Goal: Task Accomplishment & Management: Manage account settings

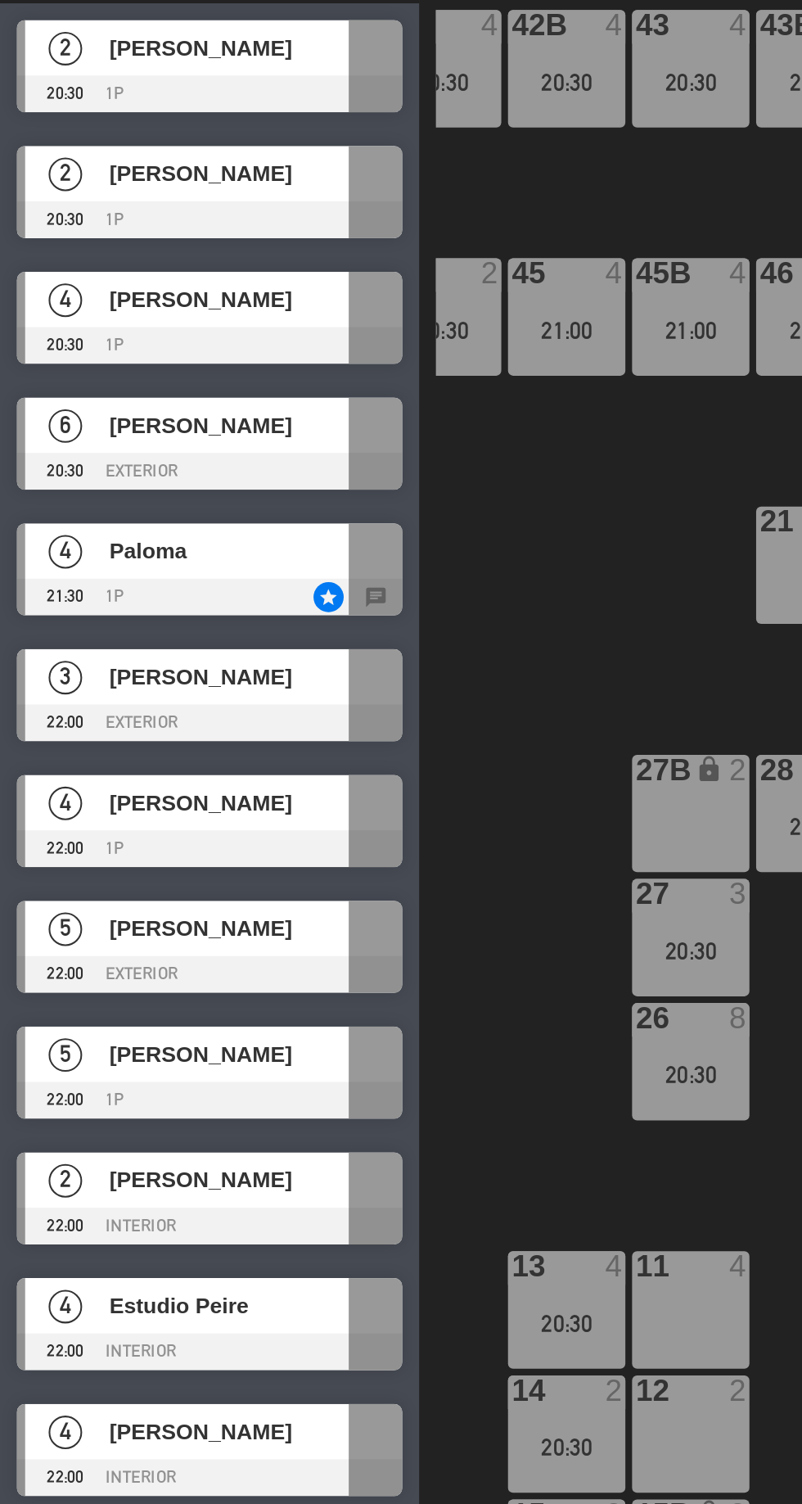
click at [271, 820] on div "20:30" at bounding box center [276, 825] width 57 height 11
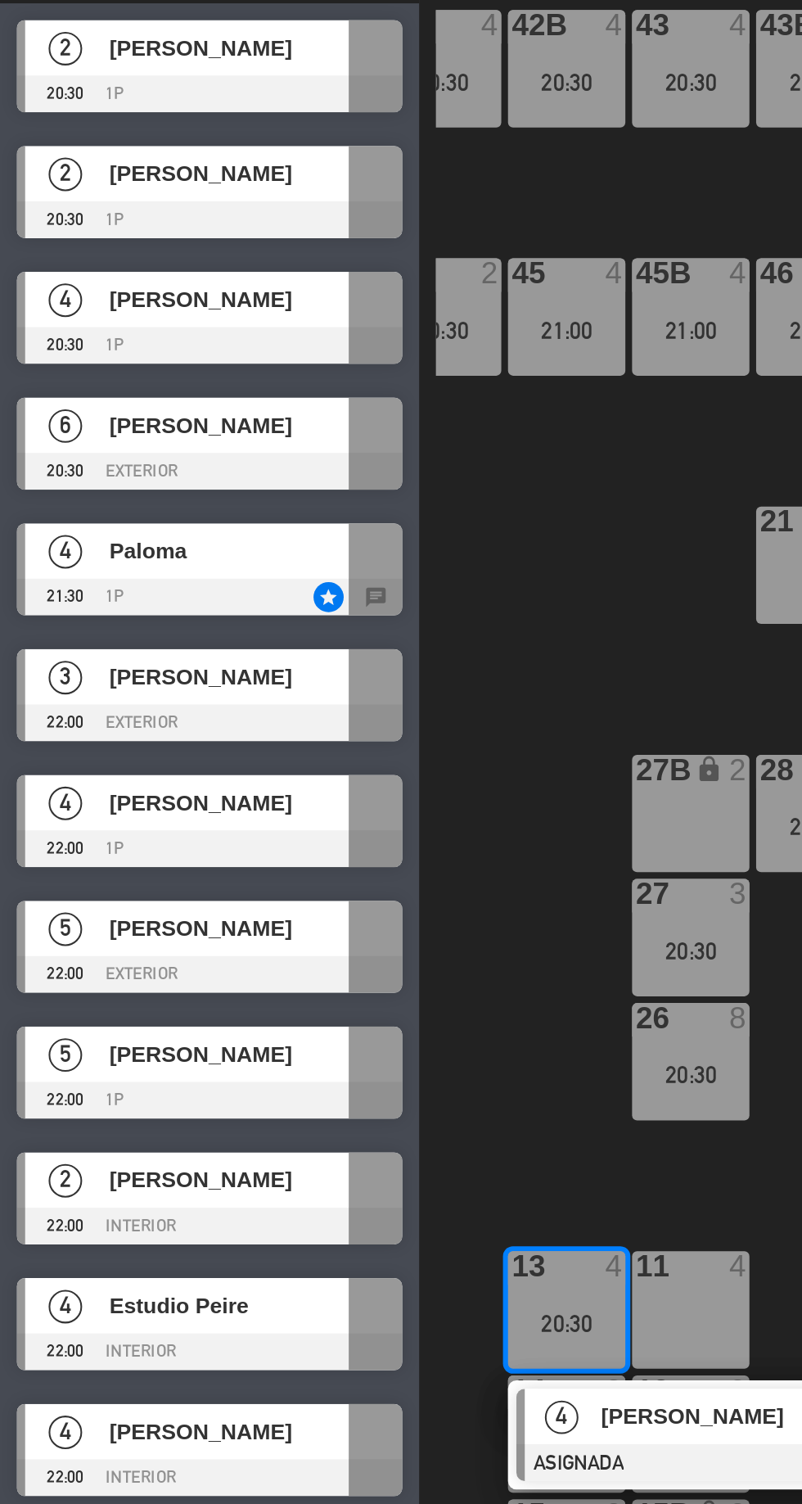
click at [351, 817] on div "11 4" at bounding box center [337, 819] width 57 height 57
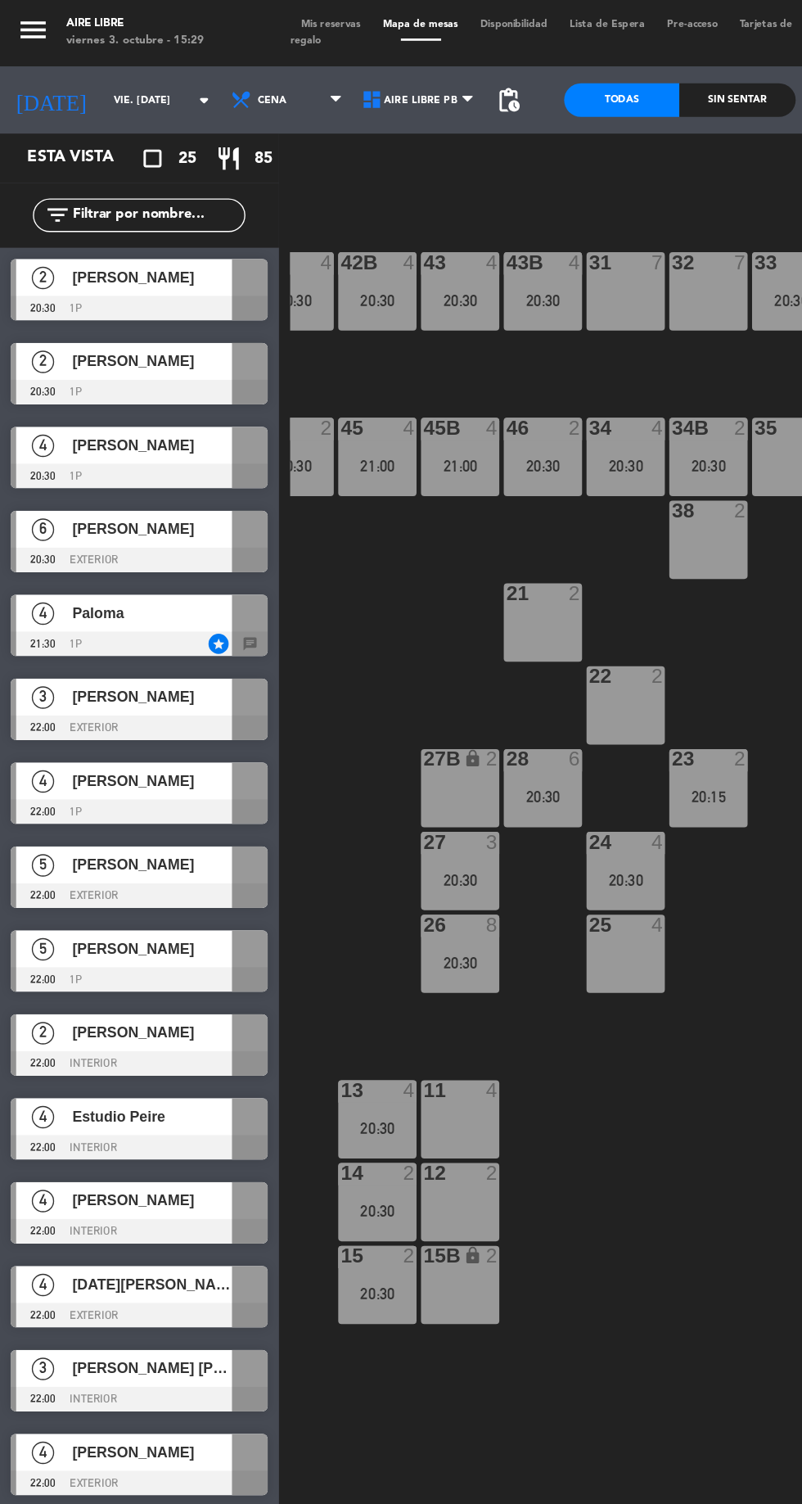
click at [288, 820] on div "20:30" at bounding box center [276, 825] width 57 height 11
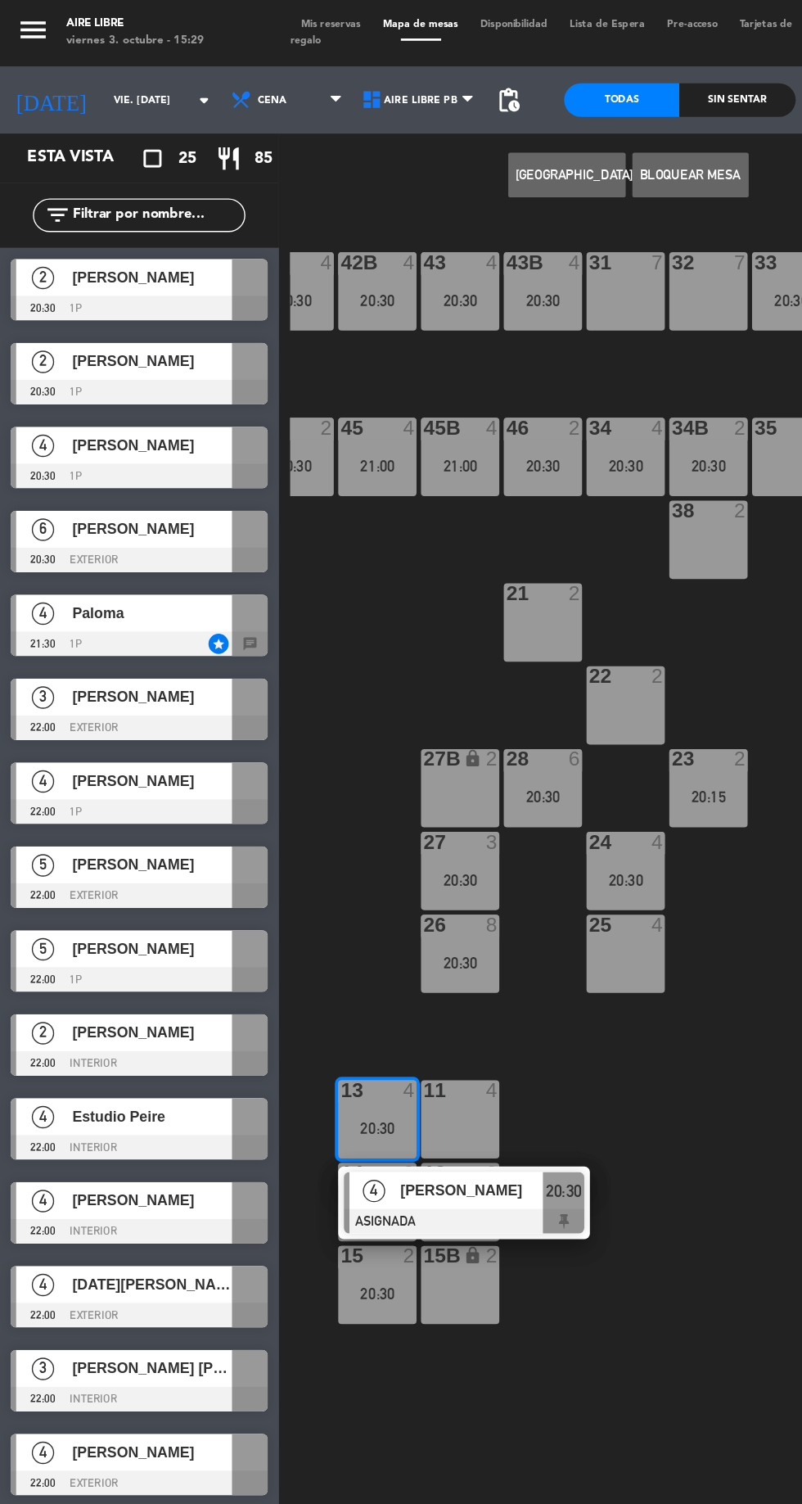
click at [361, 818] on div "11 4" at bounding box center [337, 819] width 57 height 57
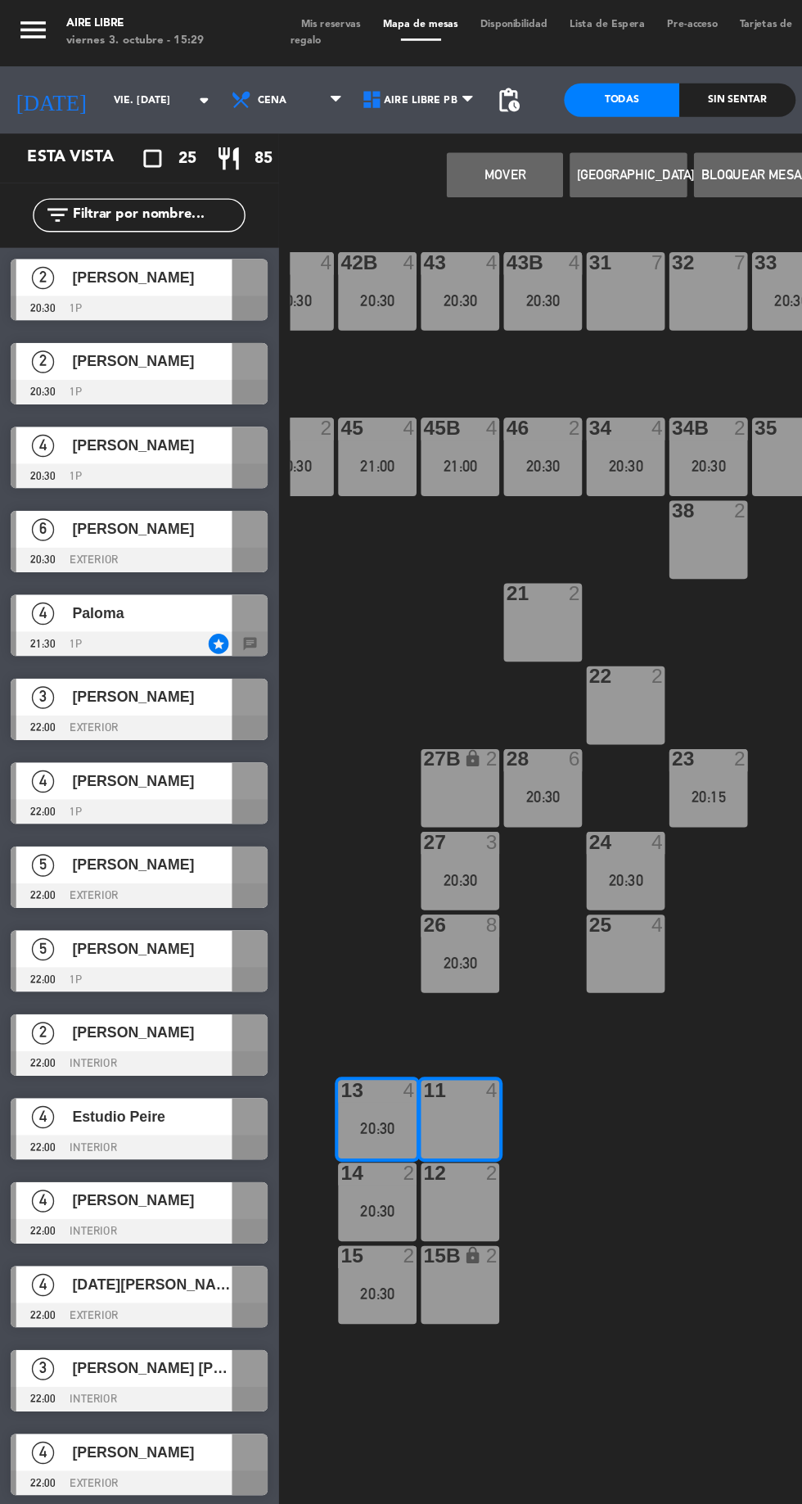
click at [358, 132] on button "Mover" at bounding box center [369, 128] width 85 height 33
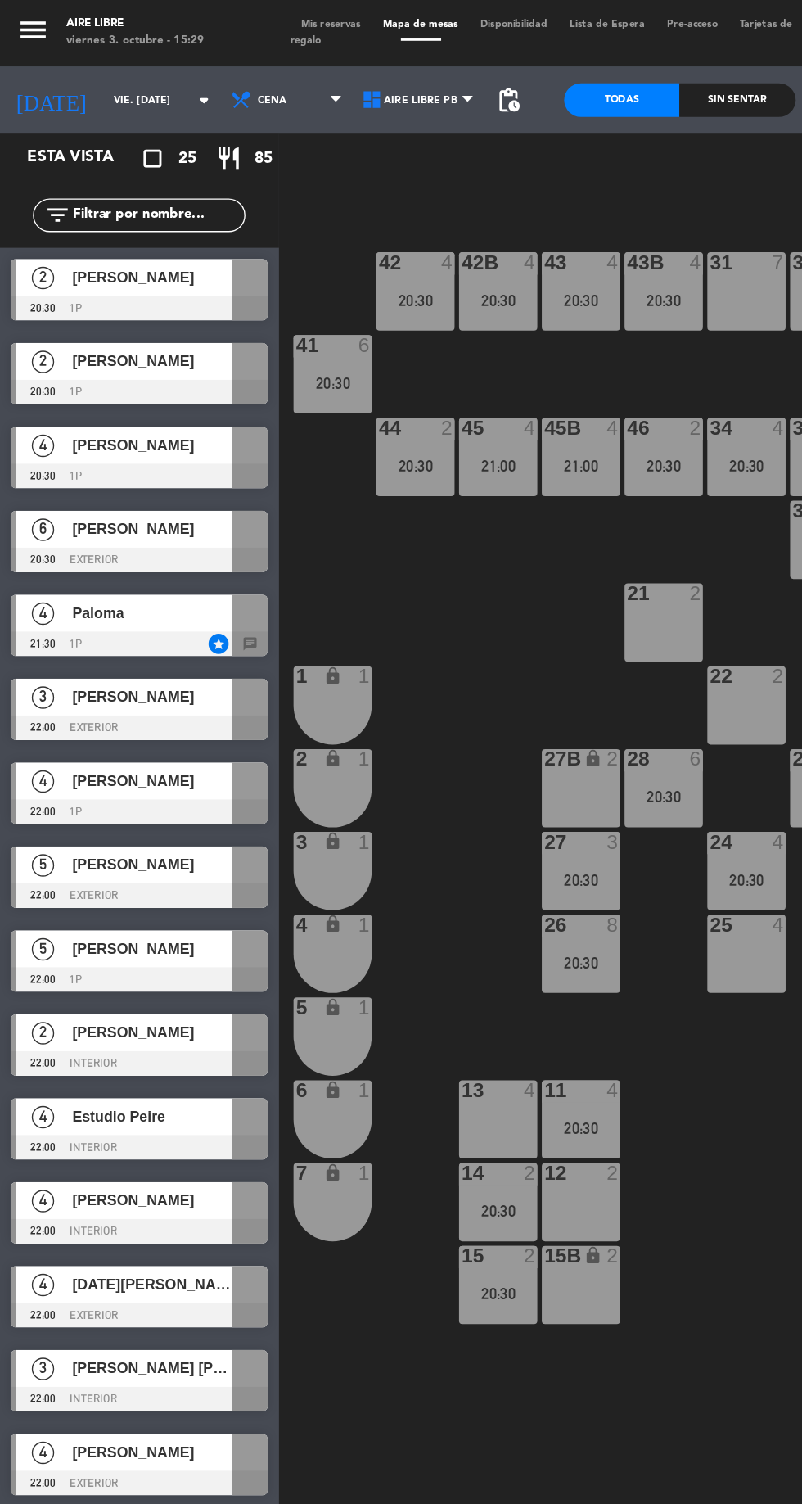
click at [239, 281] on div "20:30" at bounding box center [243, 280] width 57 height 11
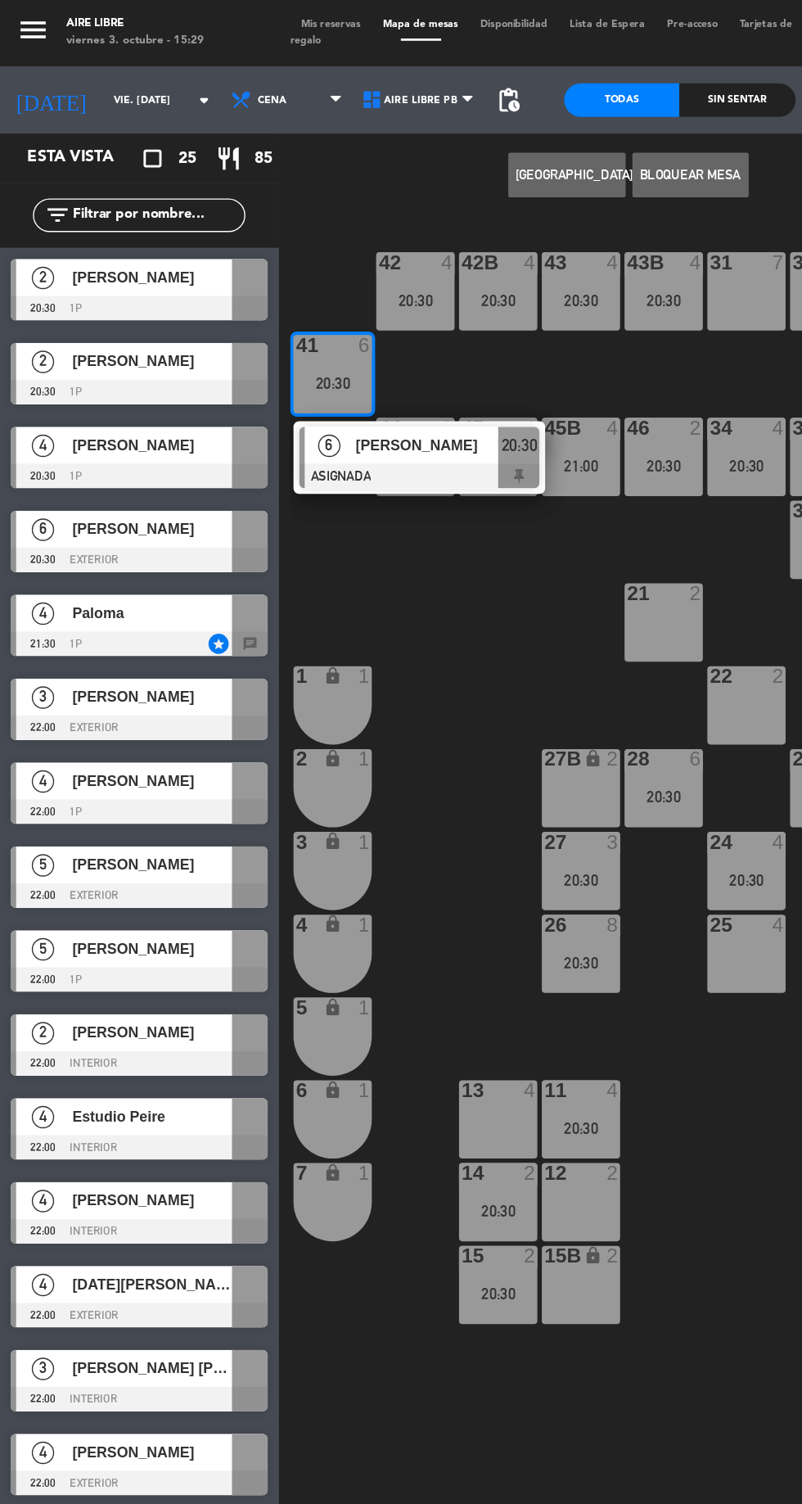
click at [142, 404] on div at bounding box center [102, 410] width 188 height 18
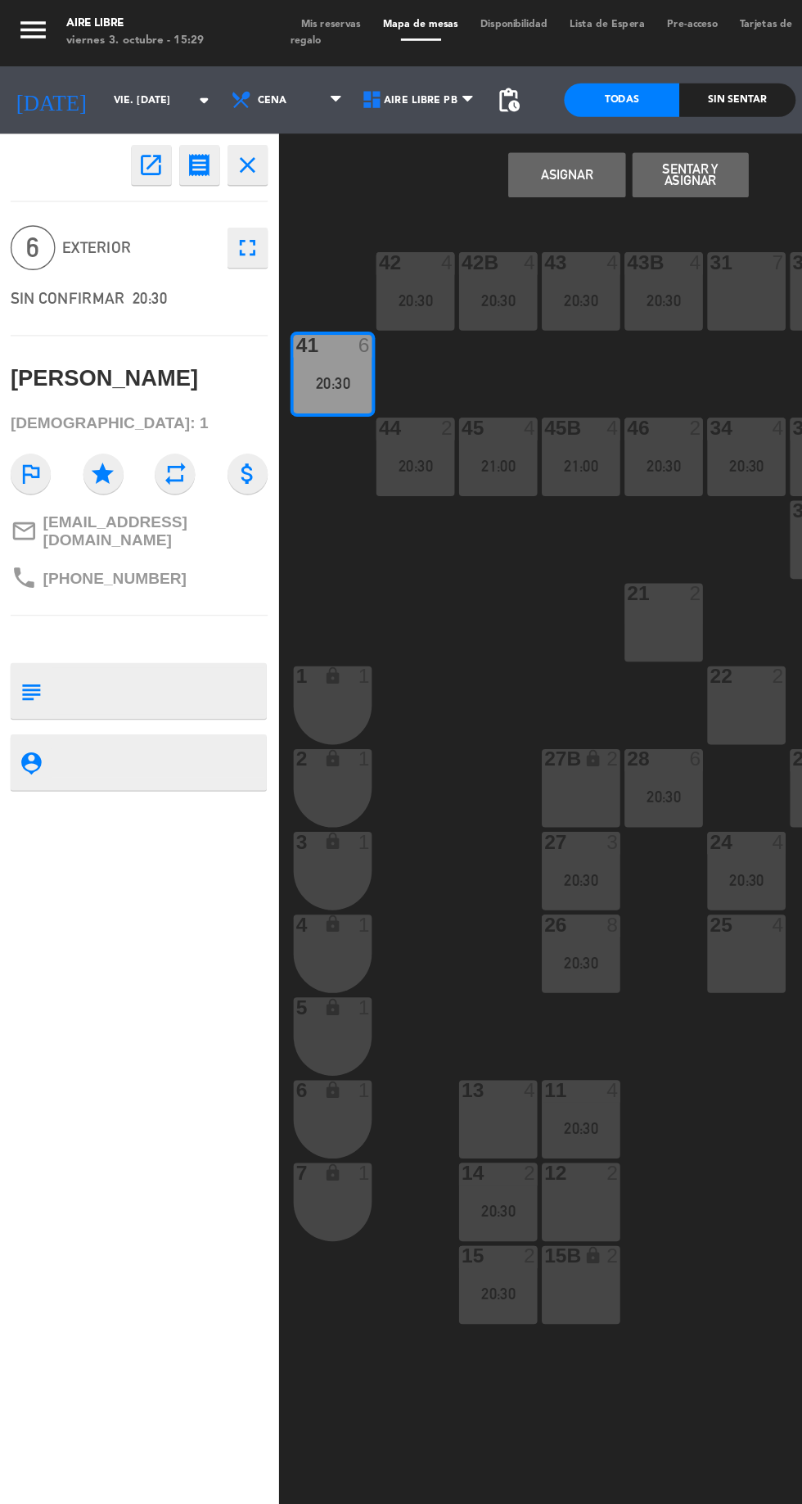
click at [367, 824] on div "13 4" at bounding box center [364, 819] width 57 height 57
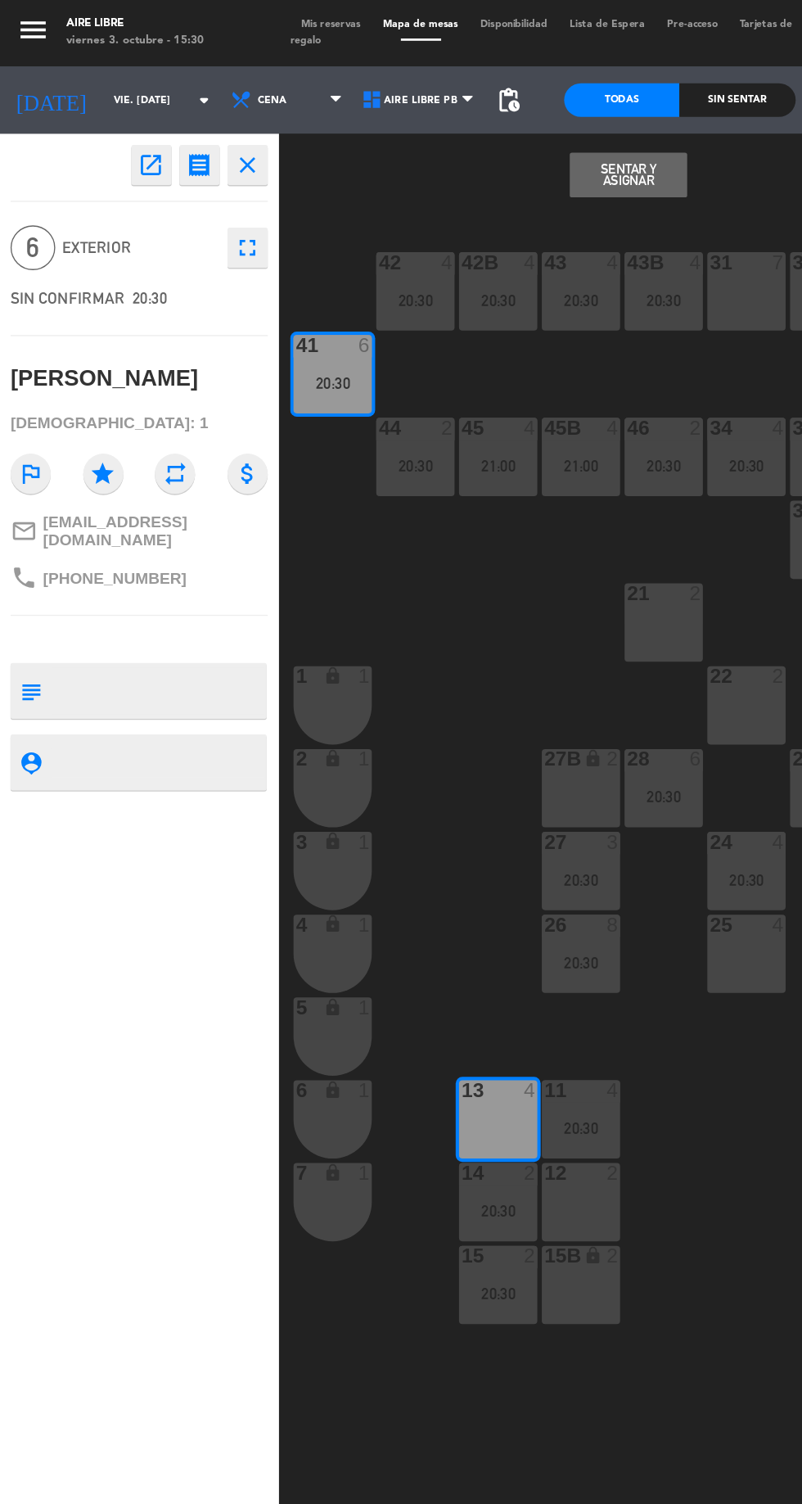
click at [470, 132] on button "Sentar y Asignar" at bounding box center [459, 128] width 85 height 33
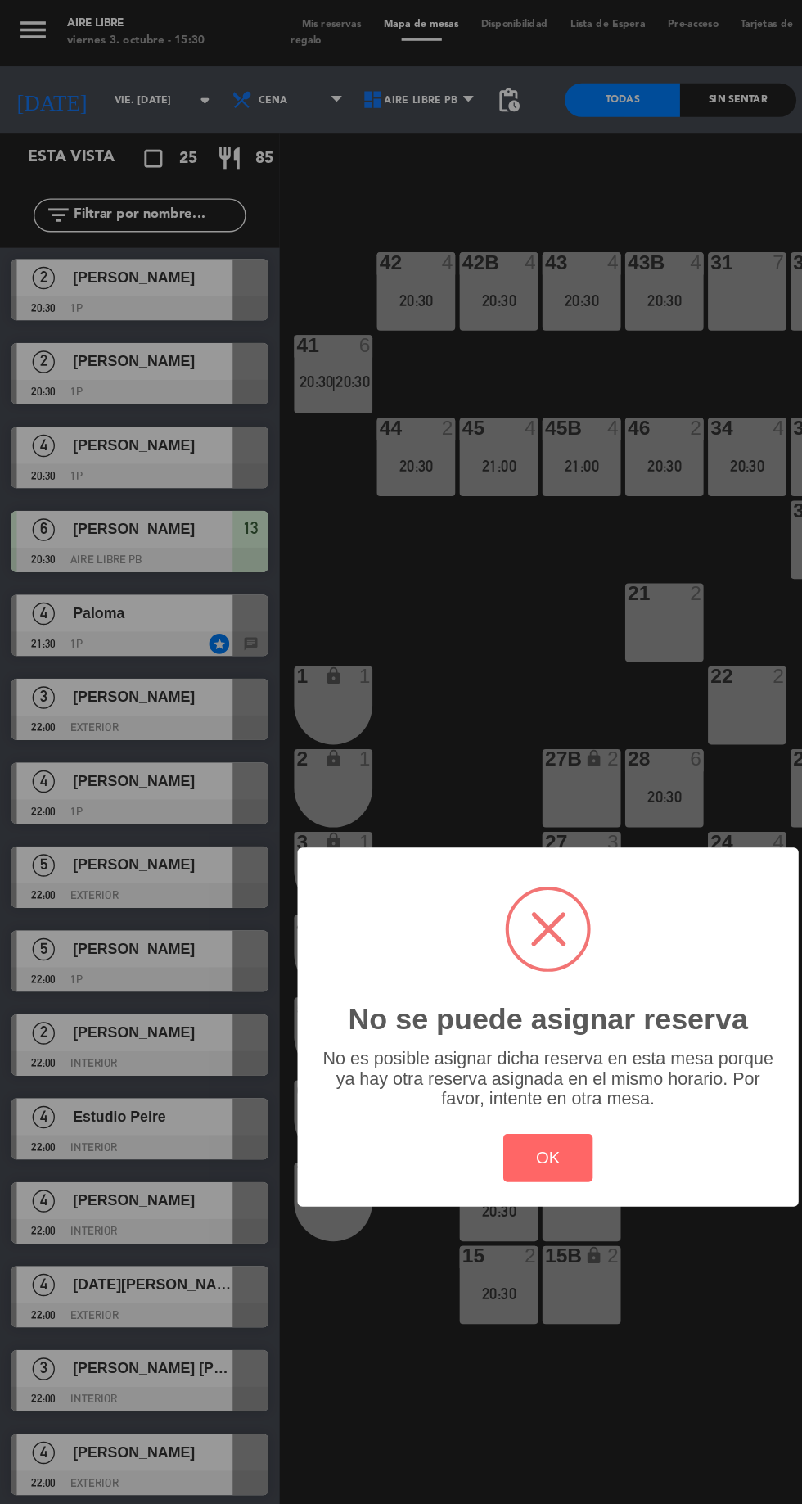
click at [417, 865] on button "OK" at bounding box center [401, 847] width 66 height 35
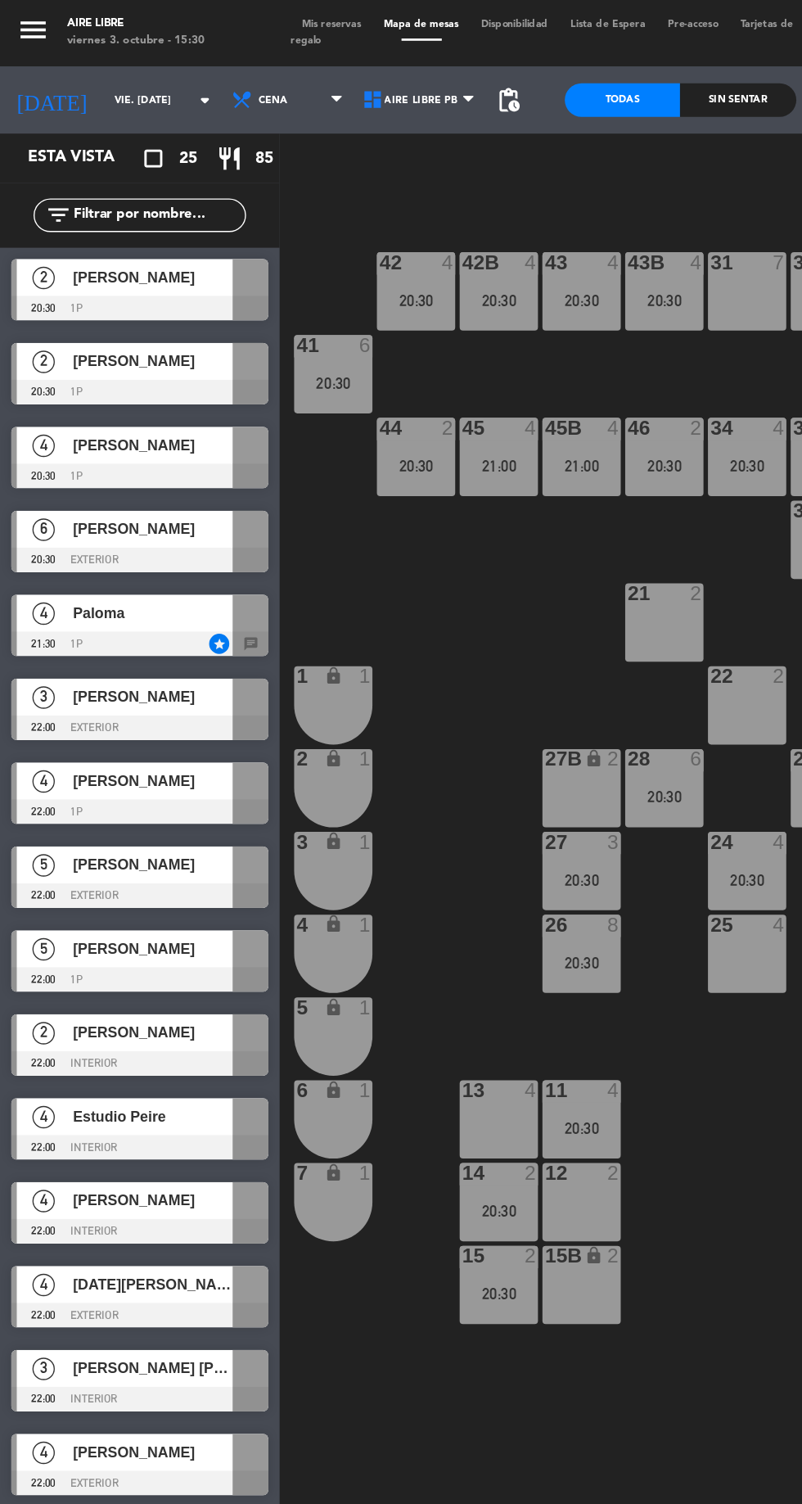
click at [535, 1072] on div "42 4 20:30 43 4 20:30 31 7 32 7 33 6 20:30 42B 4 20:30 43B 4 20:30 41 6 20:30 4…" at bounding box center [507, 828] width 589 height 1345
click at [119, 386] on span "[PERSON_NAME]" at bounding box center [111, 387] width 117 height 17
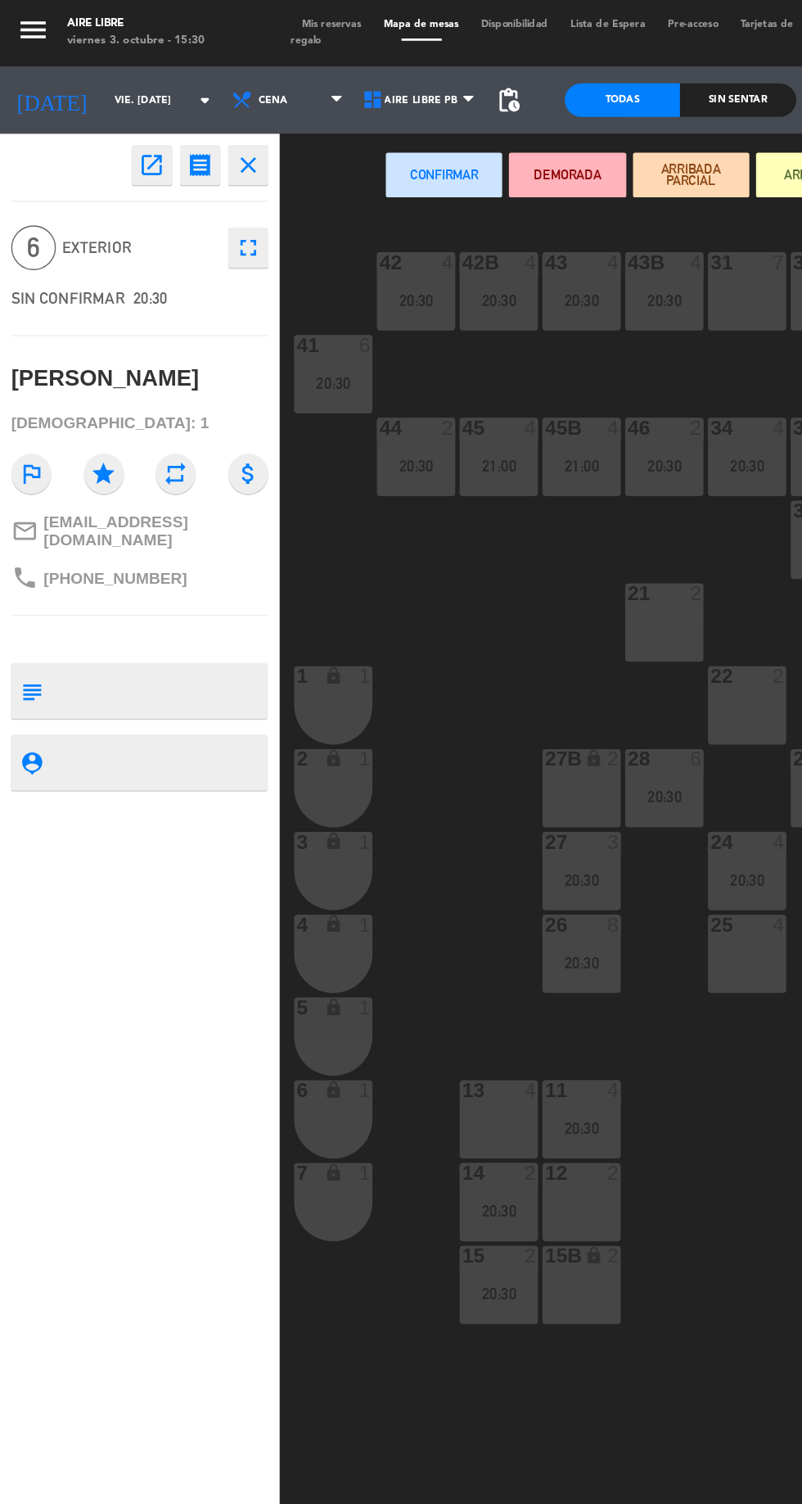
click at [375, 817] on div "13 4" at bounding box center [364, 819] width 57 height 57
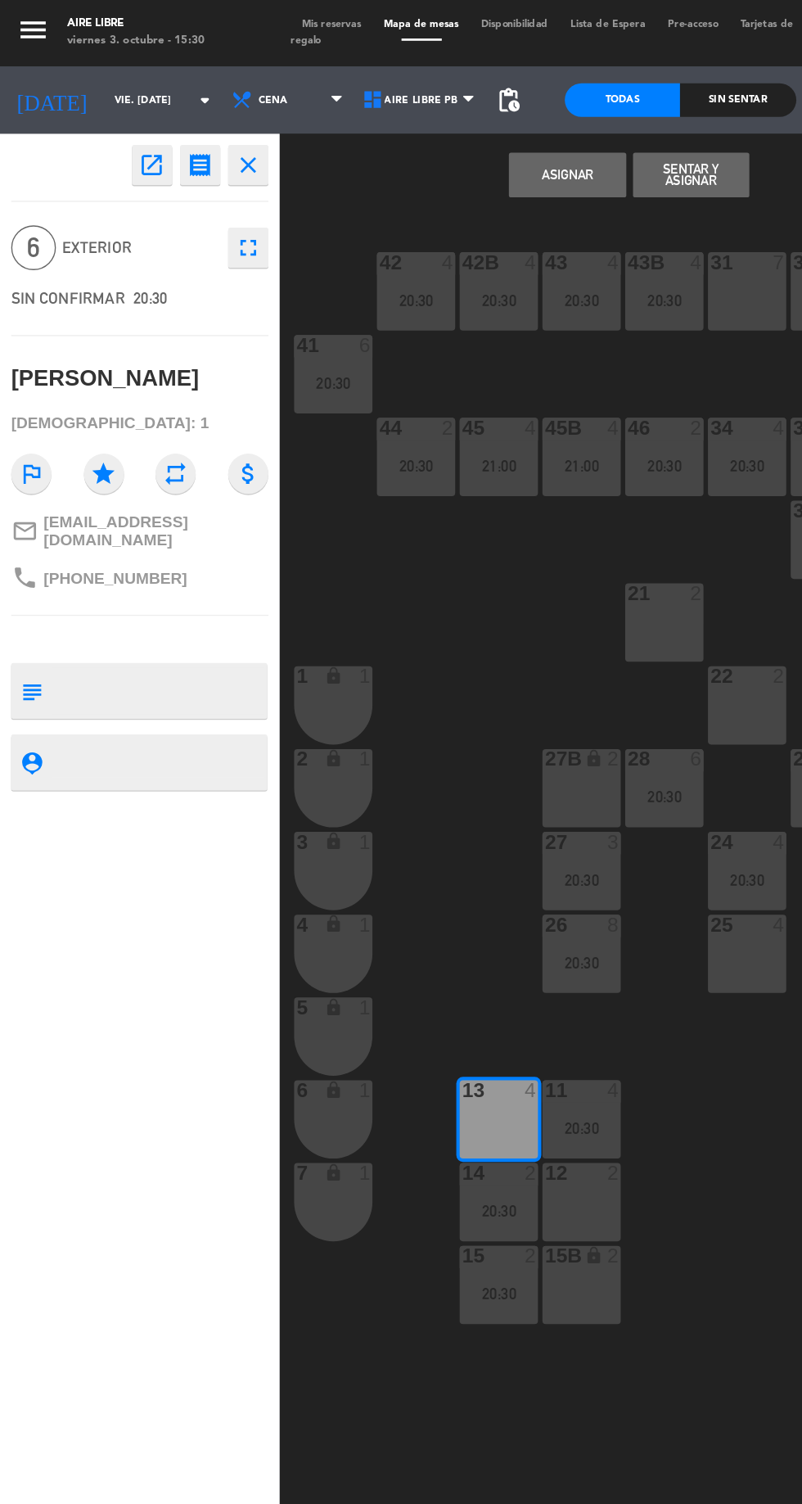
click at [409, 131] on button "Asignar" at bounding box center [414, 128] width 85 height 33
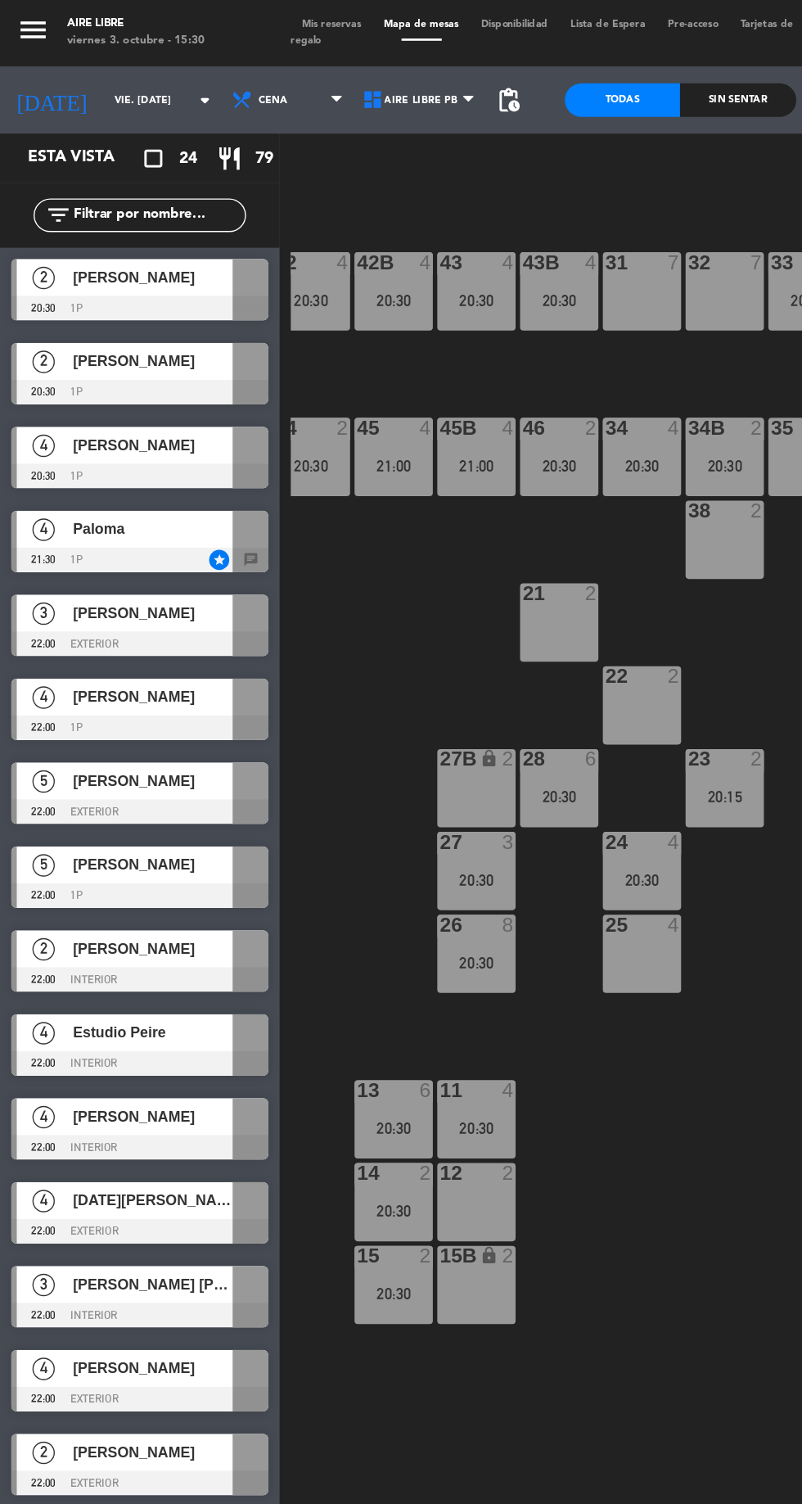
scroll to position [0, 88]
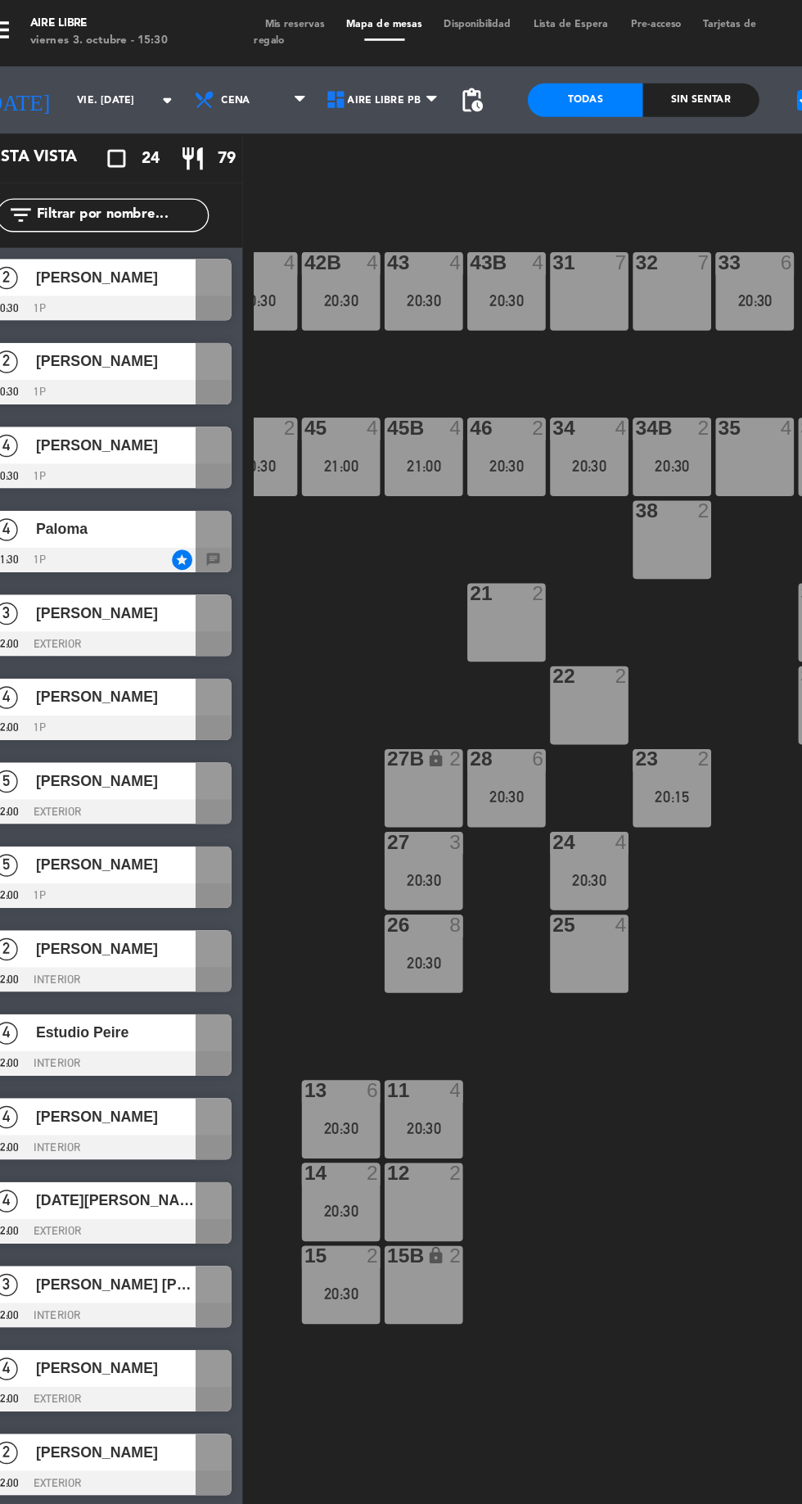
click at [143, 389] on span "Paloma" at bounding box center [111, 387] width 117 height 17
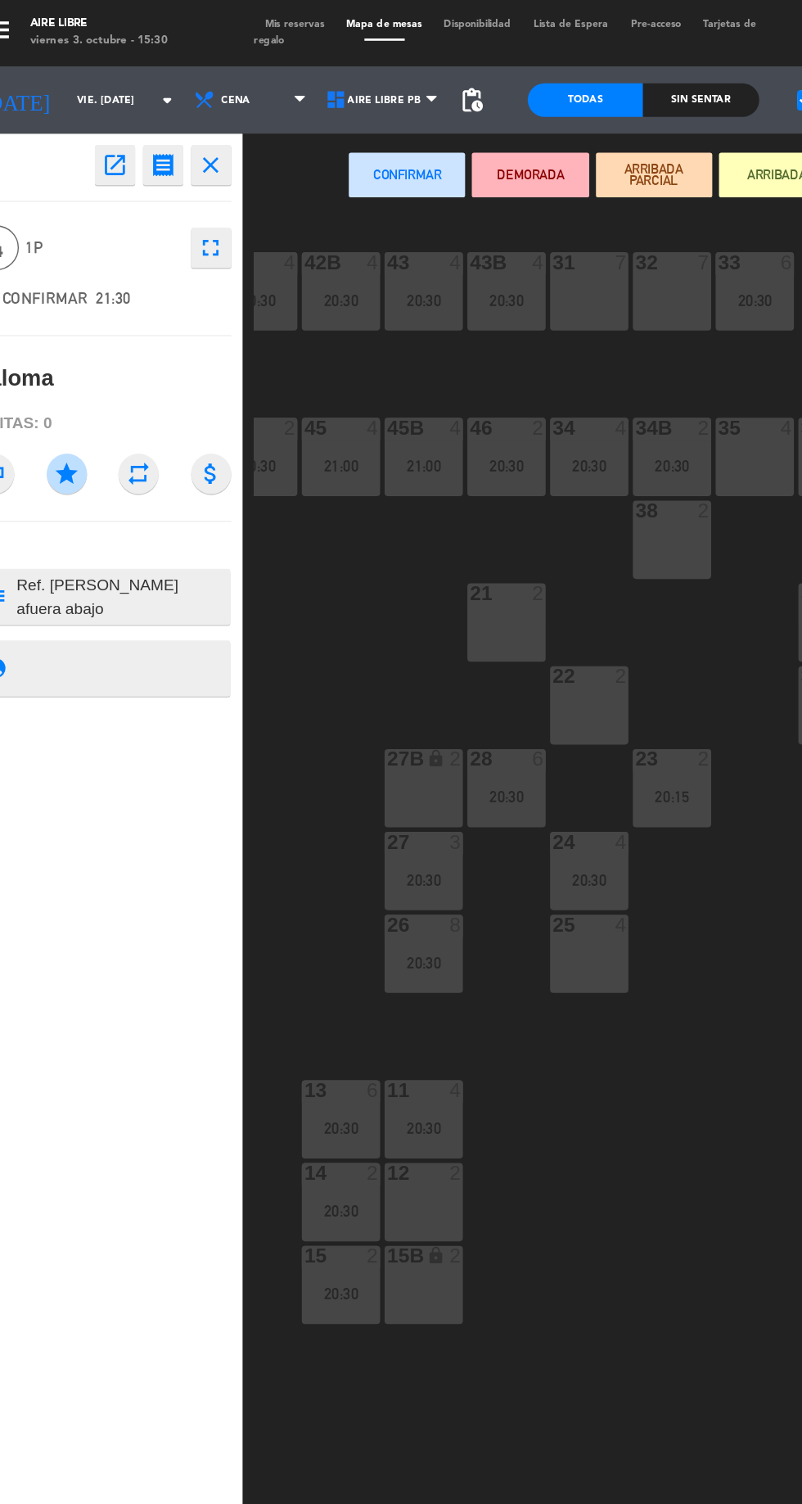
click at [570, 329] on div "35 4" at bounding box center [579, 334] width 57 height 57
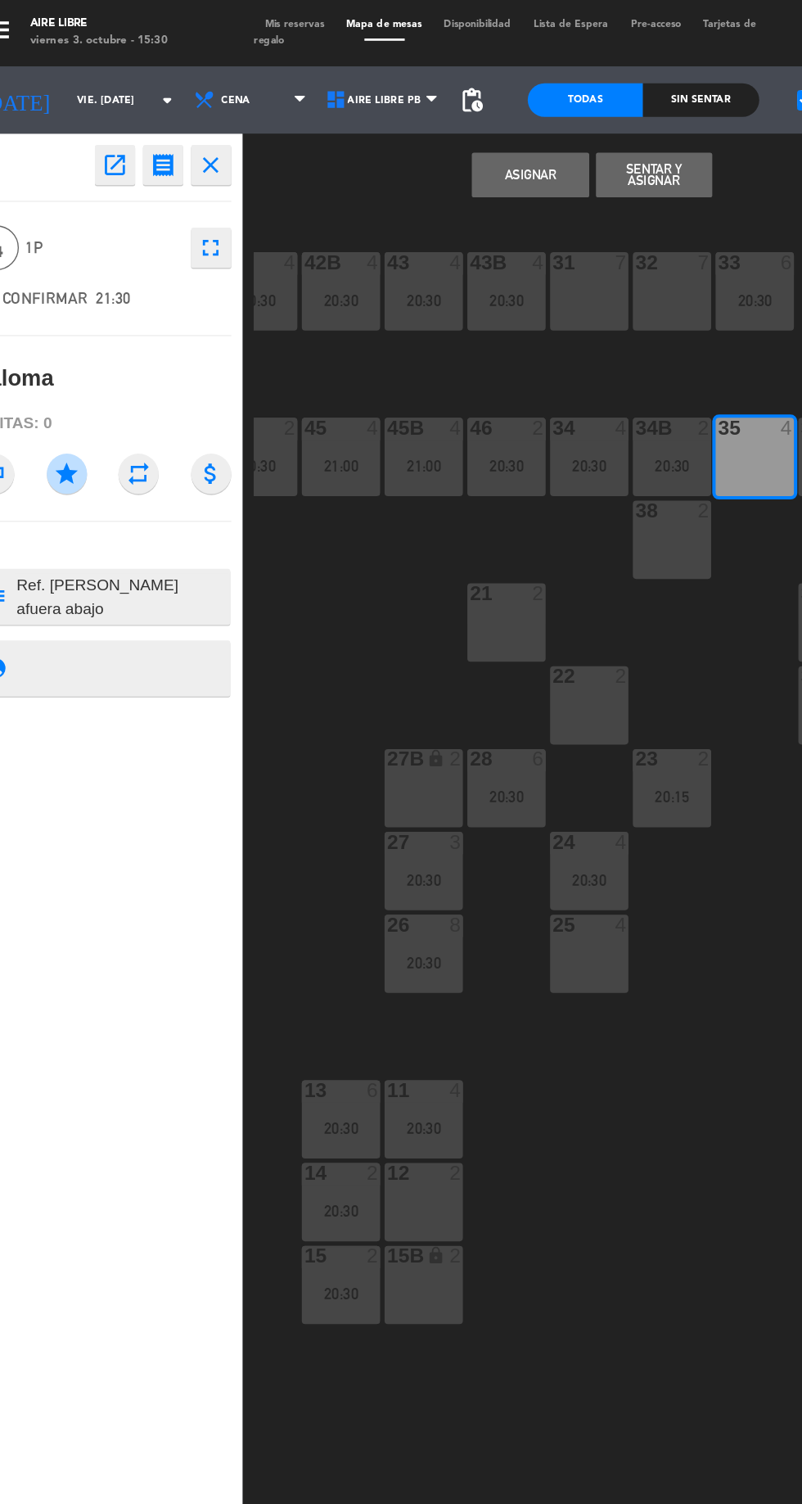
click at [397, 138] on button "Asignar" at bounding box center [414, 128] width 85 height 33
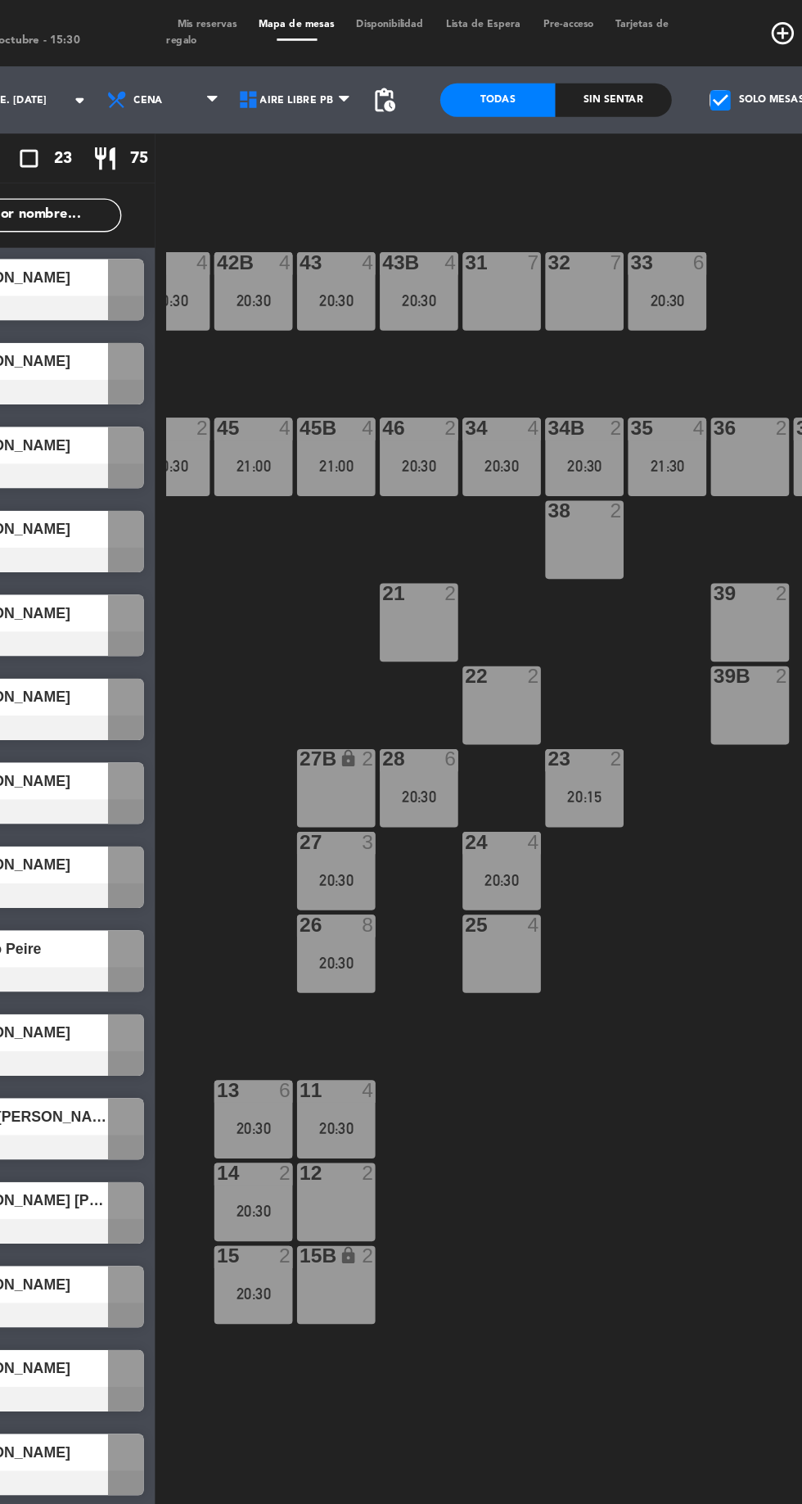
click at [458, 341] on div "20:30" at bounding box center [458, 341] width 57 height 11
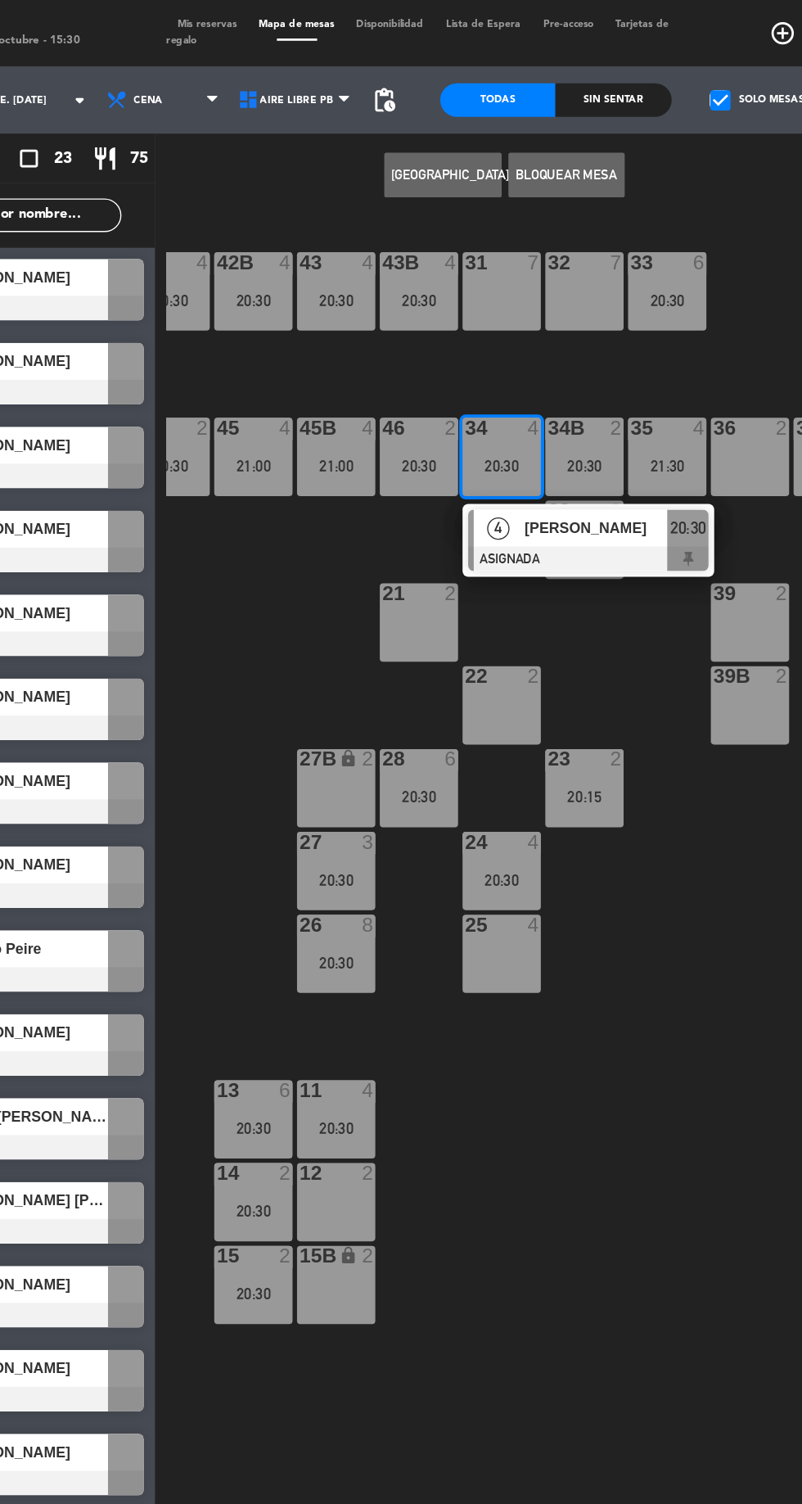
click at [575, 329] on div "35 4 21:30" at bounding box center [579, 334] width 57 height 57
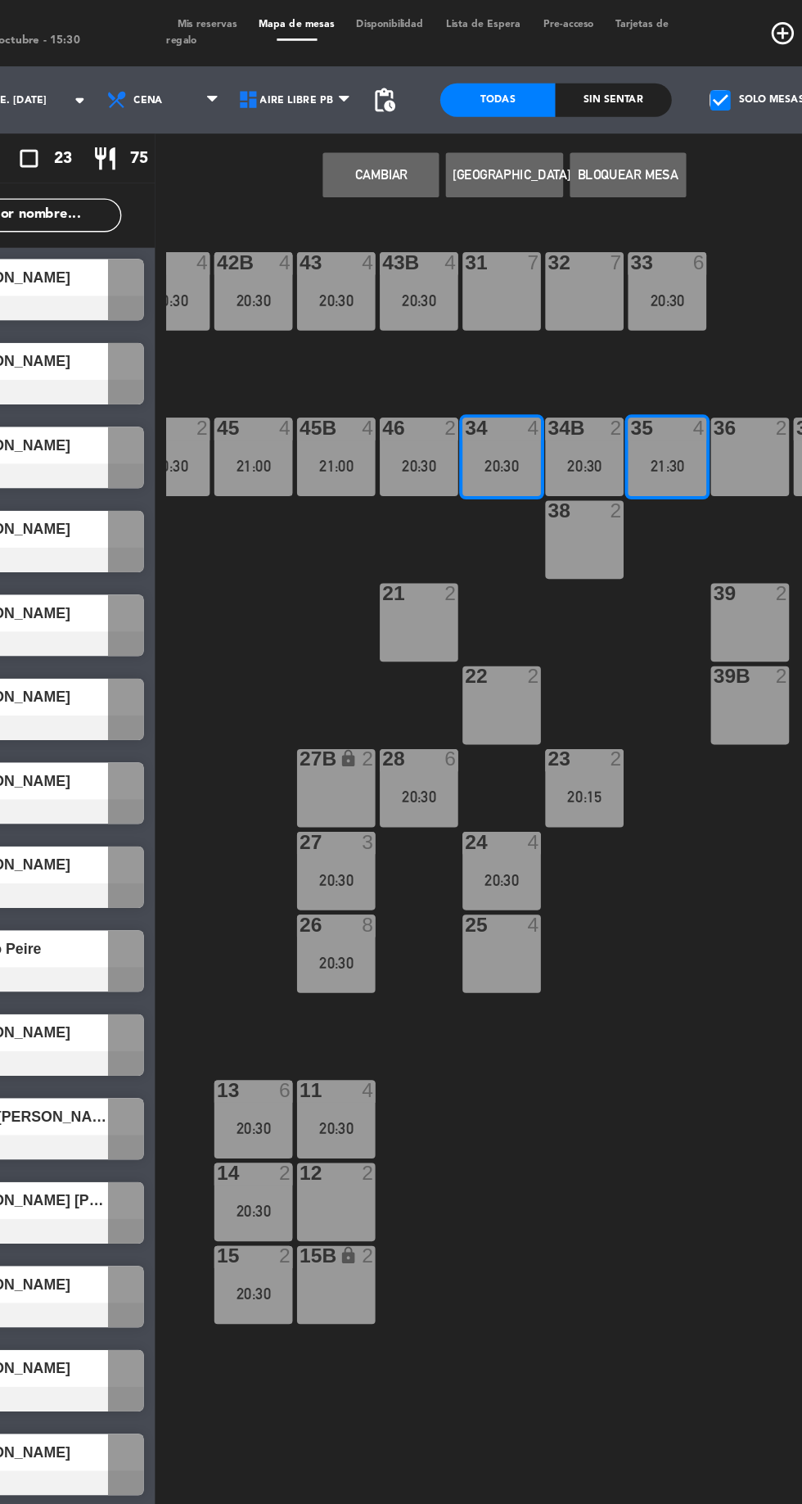
click at [354, 135] on button "Cambiar" at bounding box center [369, 128] width 85 height 33
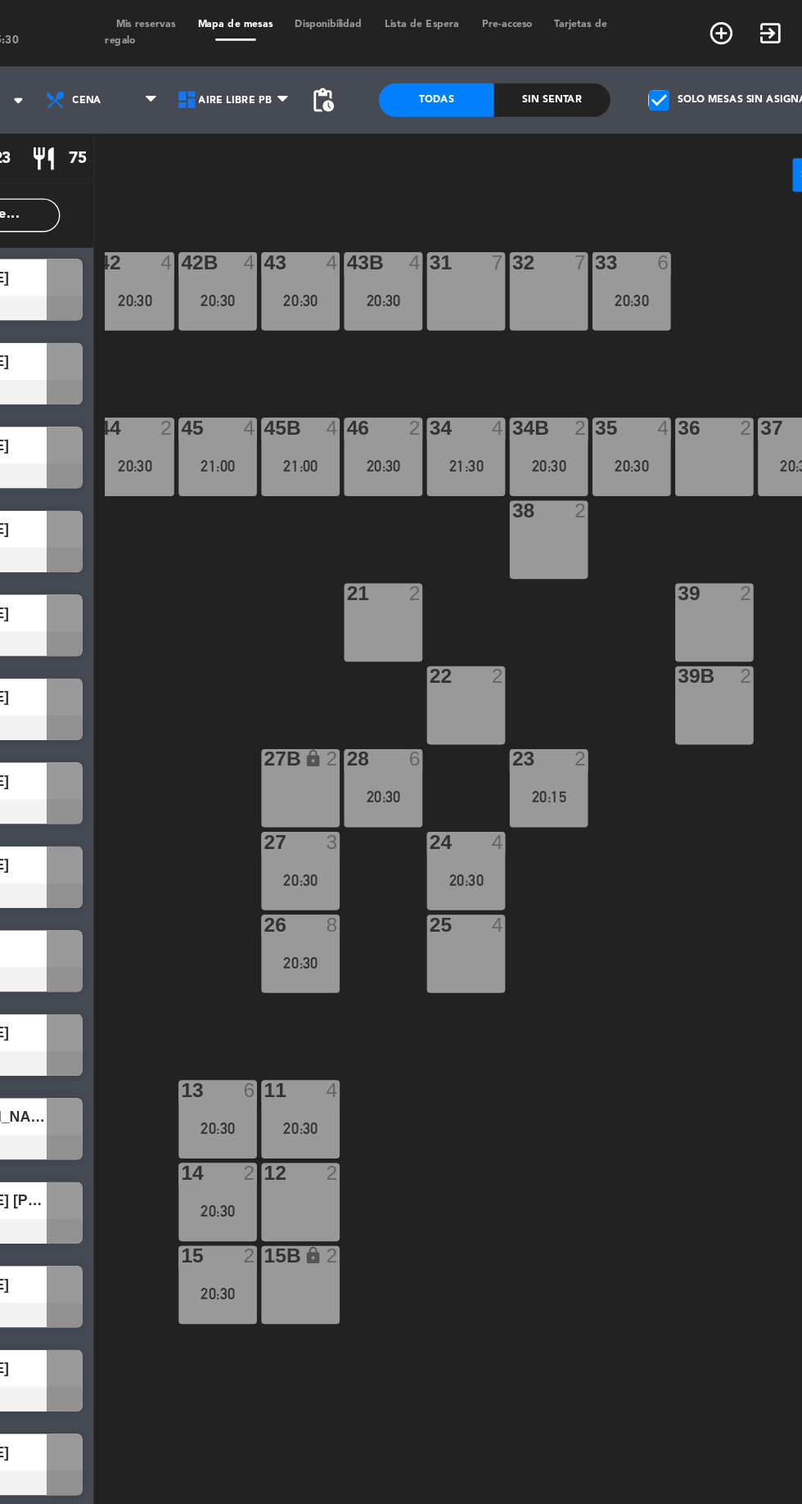
scroll to position [0, 0]
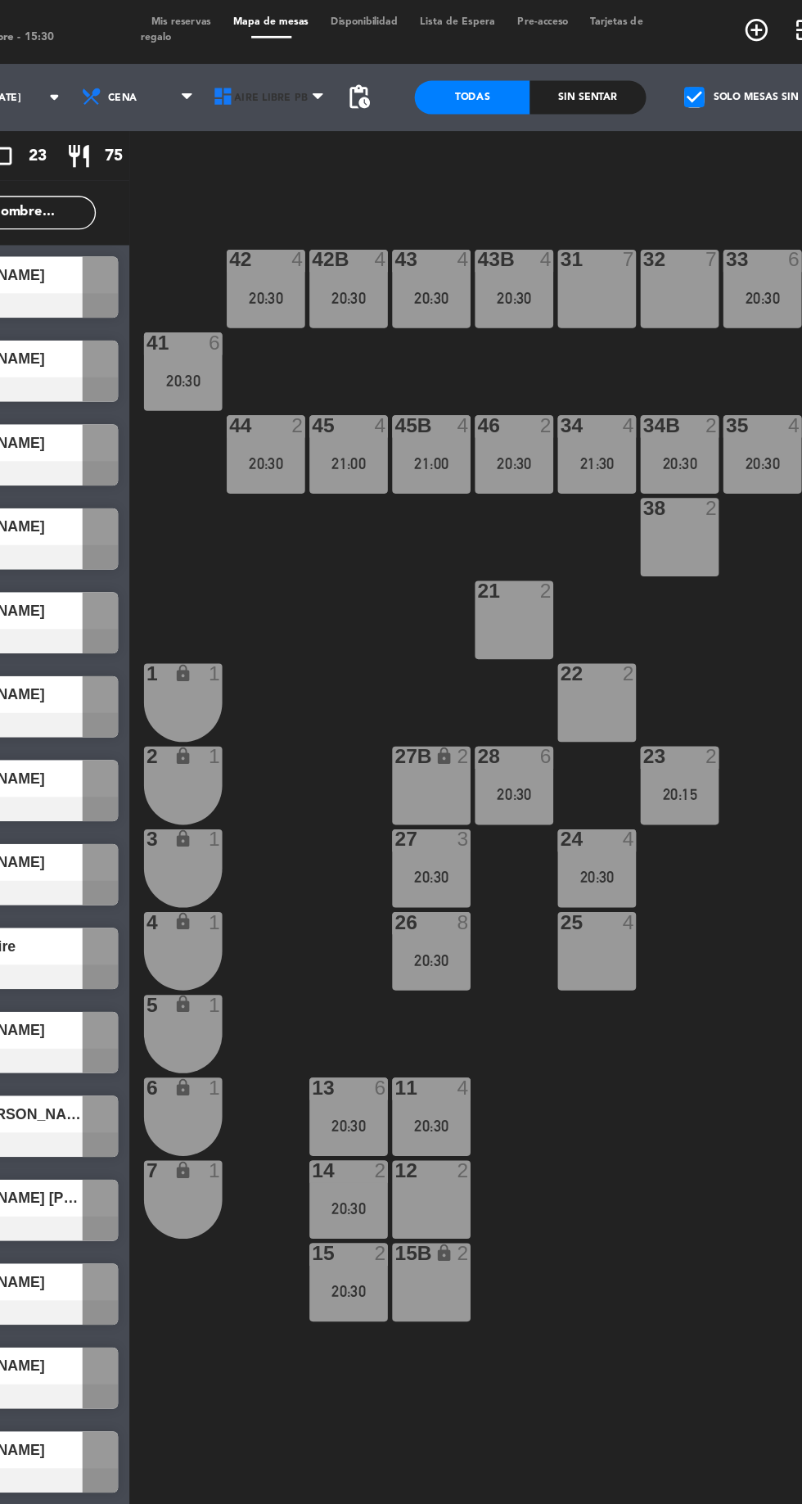
click at [269, 77] on icon at bounding box center [273, 73] width 16 height 16
click at [307, 147] on ng-component "menu Aire Libre viernes 3. octubre - 15:30 Mis reservas Mapa de mesas Disponibi…" at bounding box center [401, 750] width 802 height 1501
click at [289, 73] on span "Aire Libre PB" at bounding box center [309, 74] width 54 height 9
click at [307, 110] on ng-component "menu Aire Libre viernes 3. octubre - 15:30 Mis reservas Mapa de mesas Disponibi…" at bounding box center [401, 750] width 802 height 1501
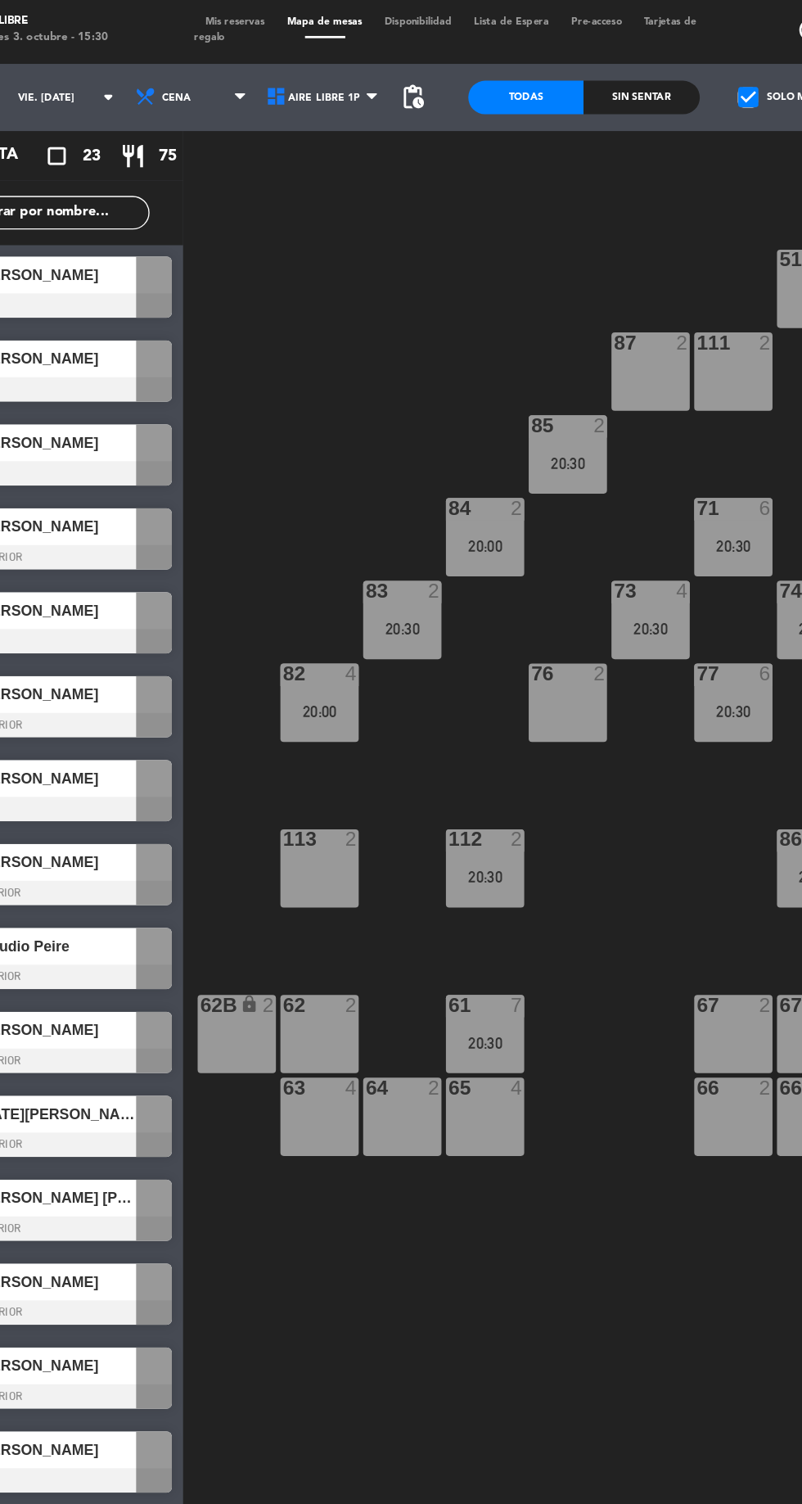
click at [154, 210] on span "[PERSON_NAME]" at bounding box center [111, 203] width 117 height 17
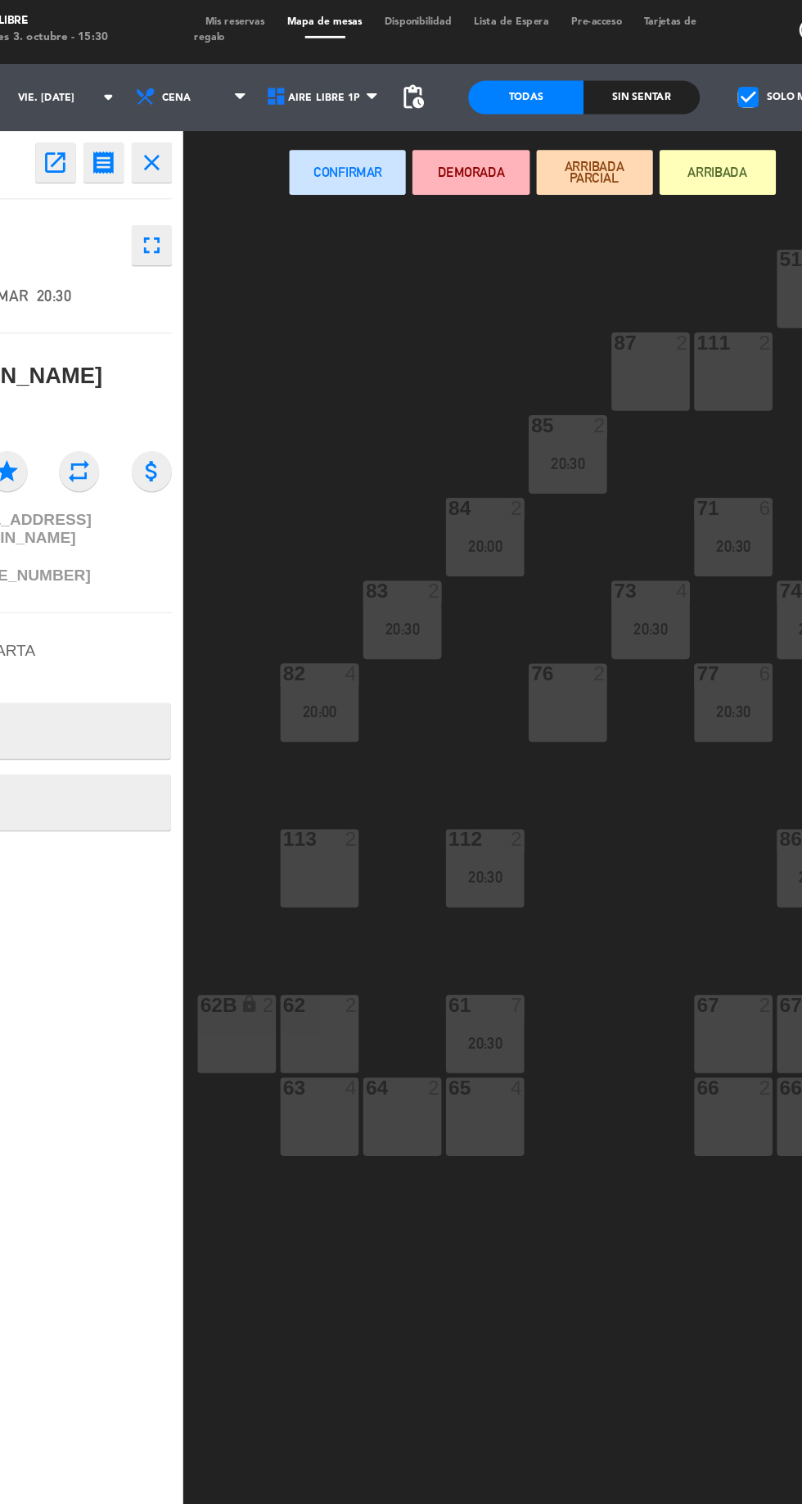
click at [521, 253] on div "87" at bounding box center [520, 253] width 1 height 15
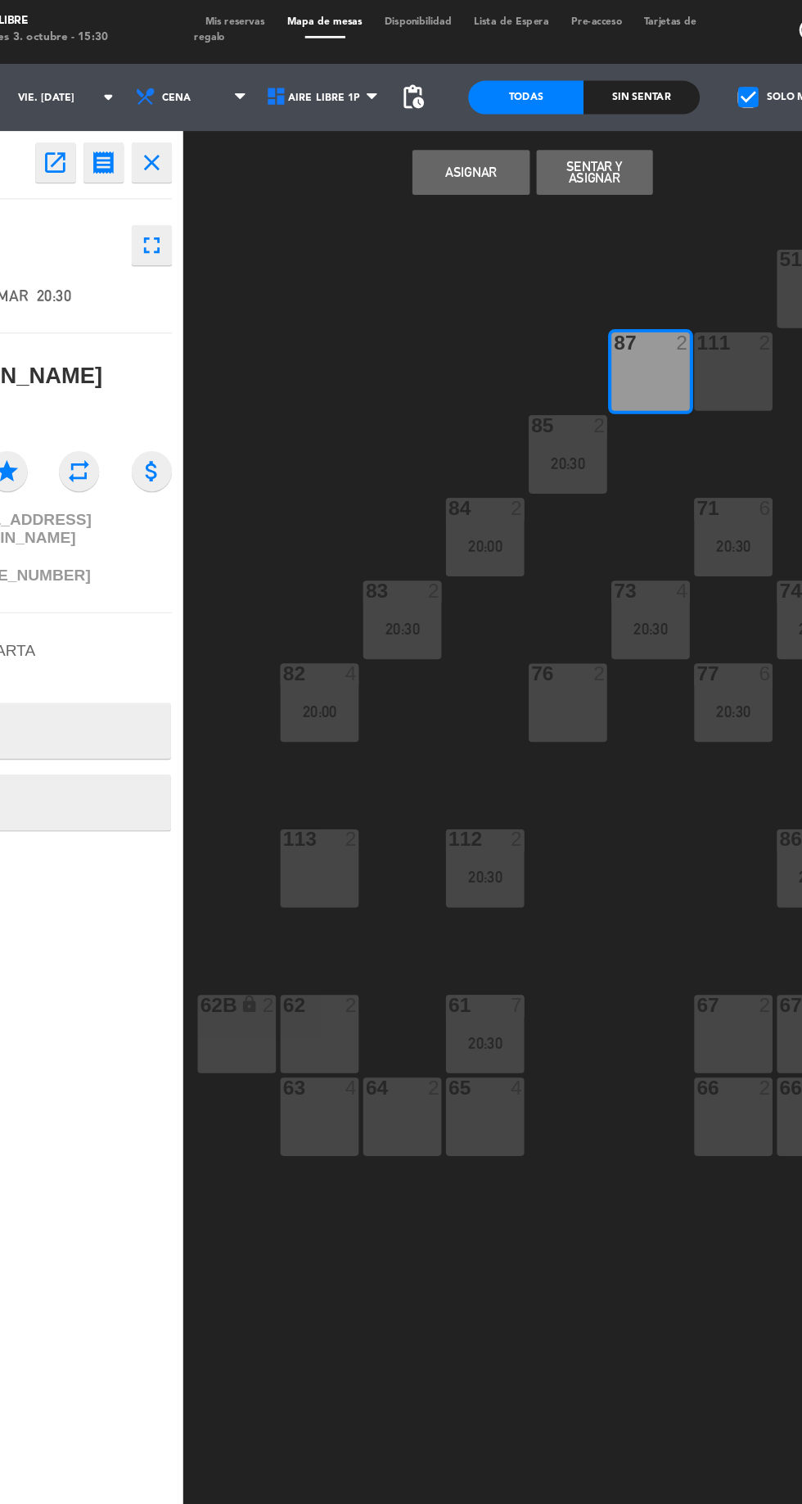
click at [543, 274] on div "87 2" at bounding box center [546, 274] width 57 height 57
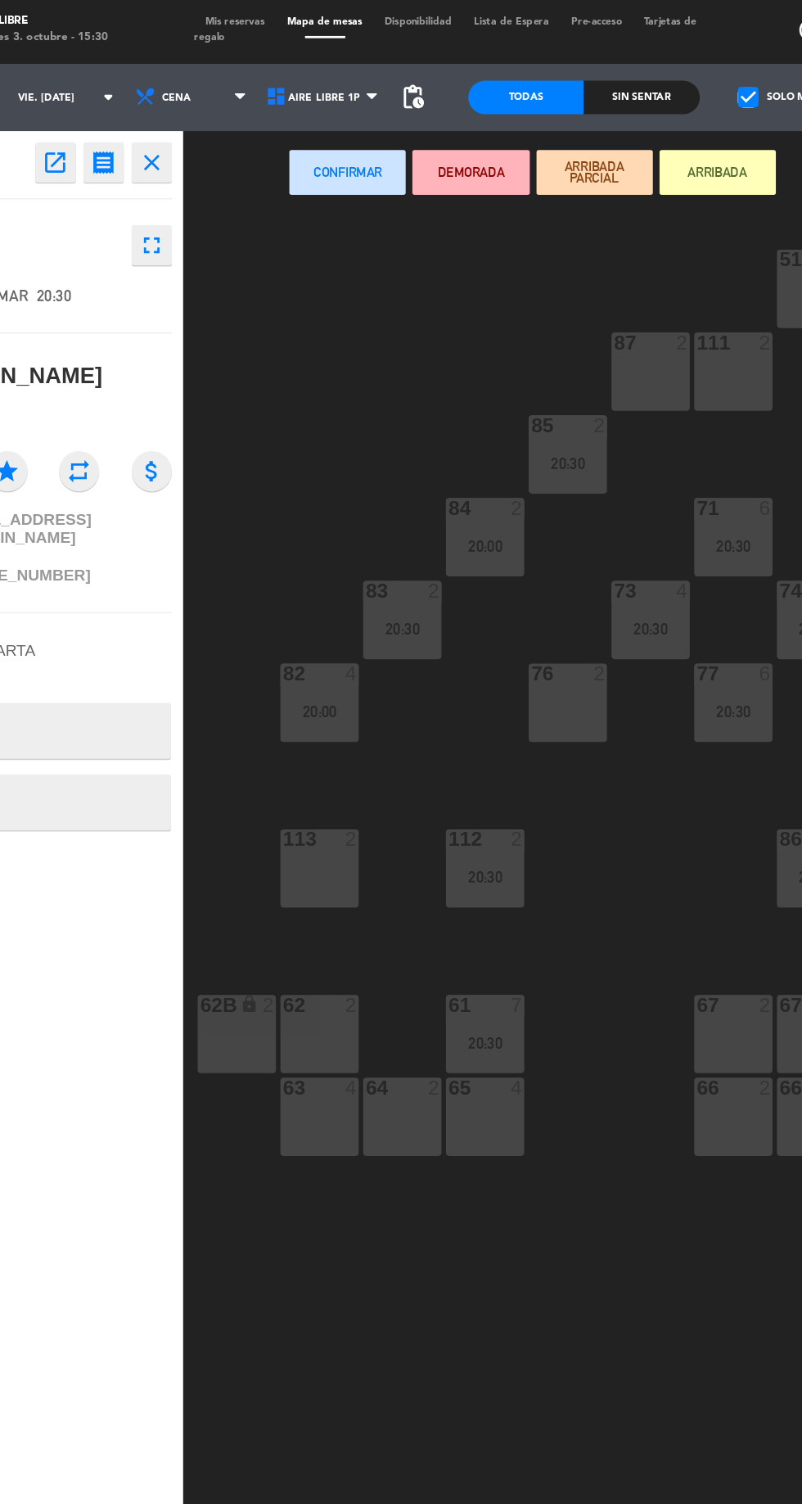
click at [482, 515] on div "76 2" at bounding box center [486, 516] width 57 height 57
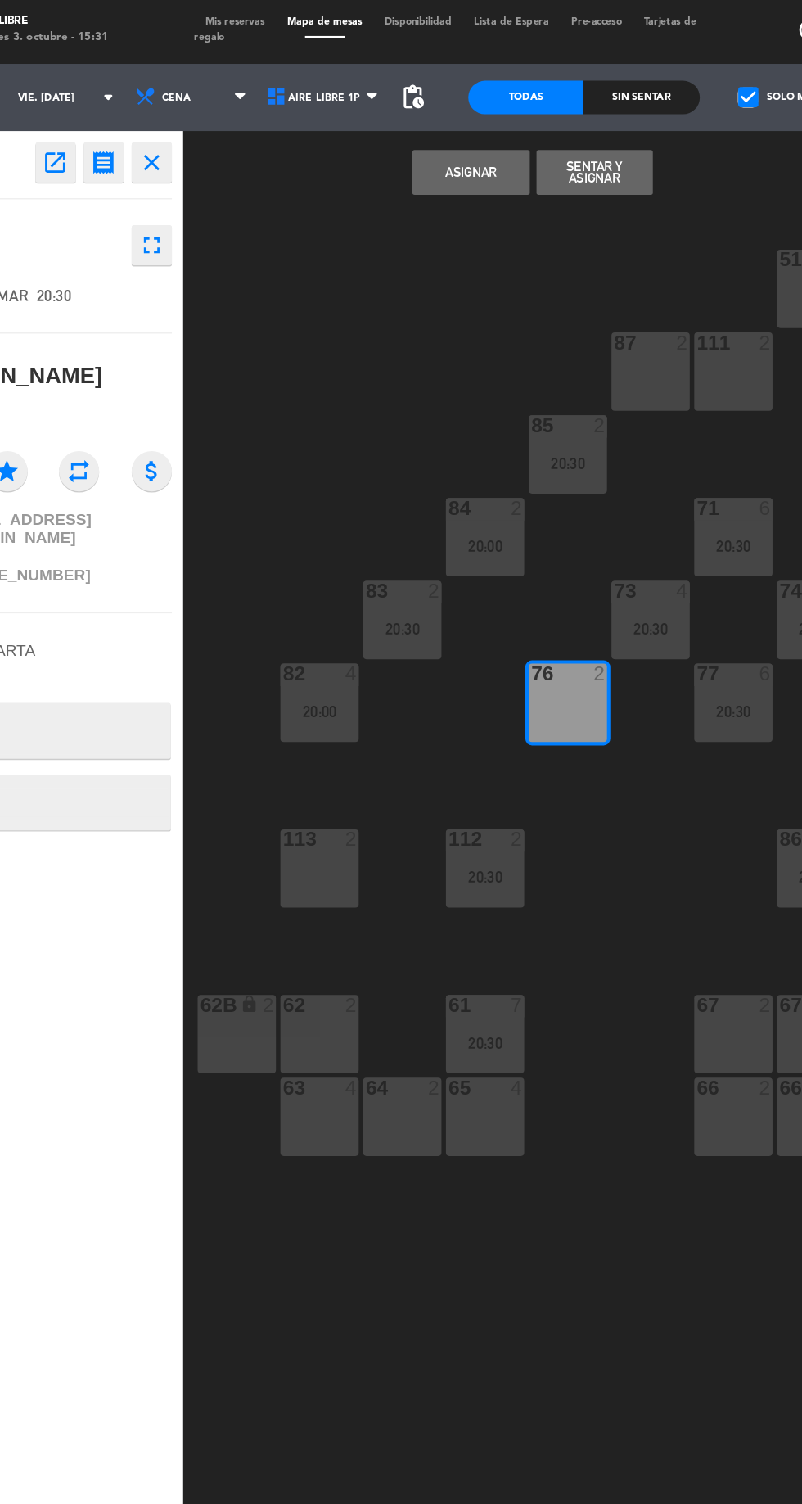
click at [425, 131] on button "Asignar" at bounding box center [414, 128] width 85 height 33
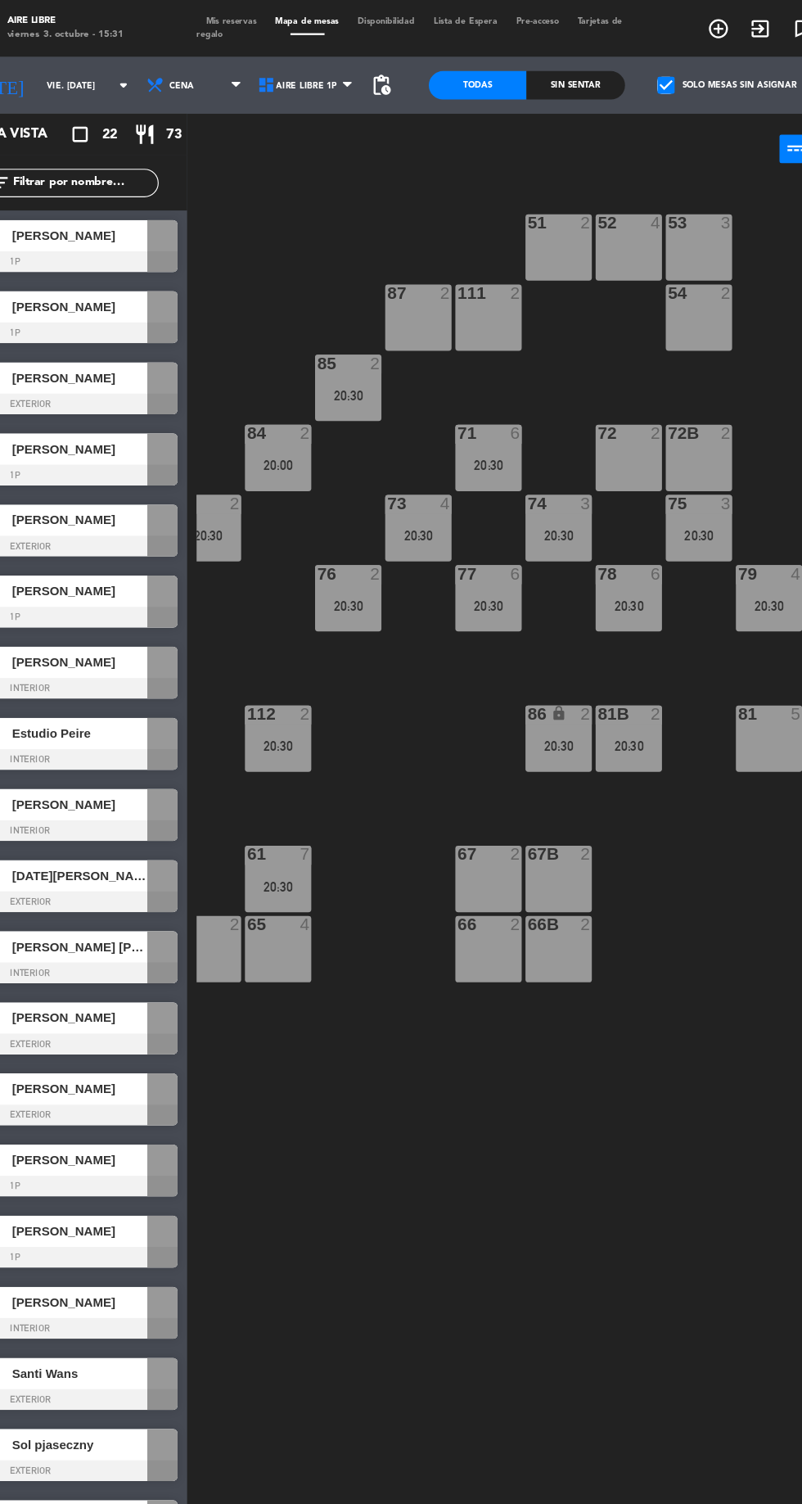
scroll to position [0, 144]
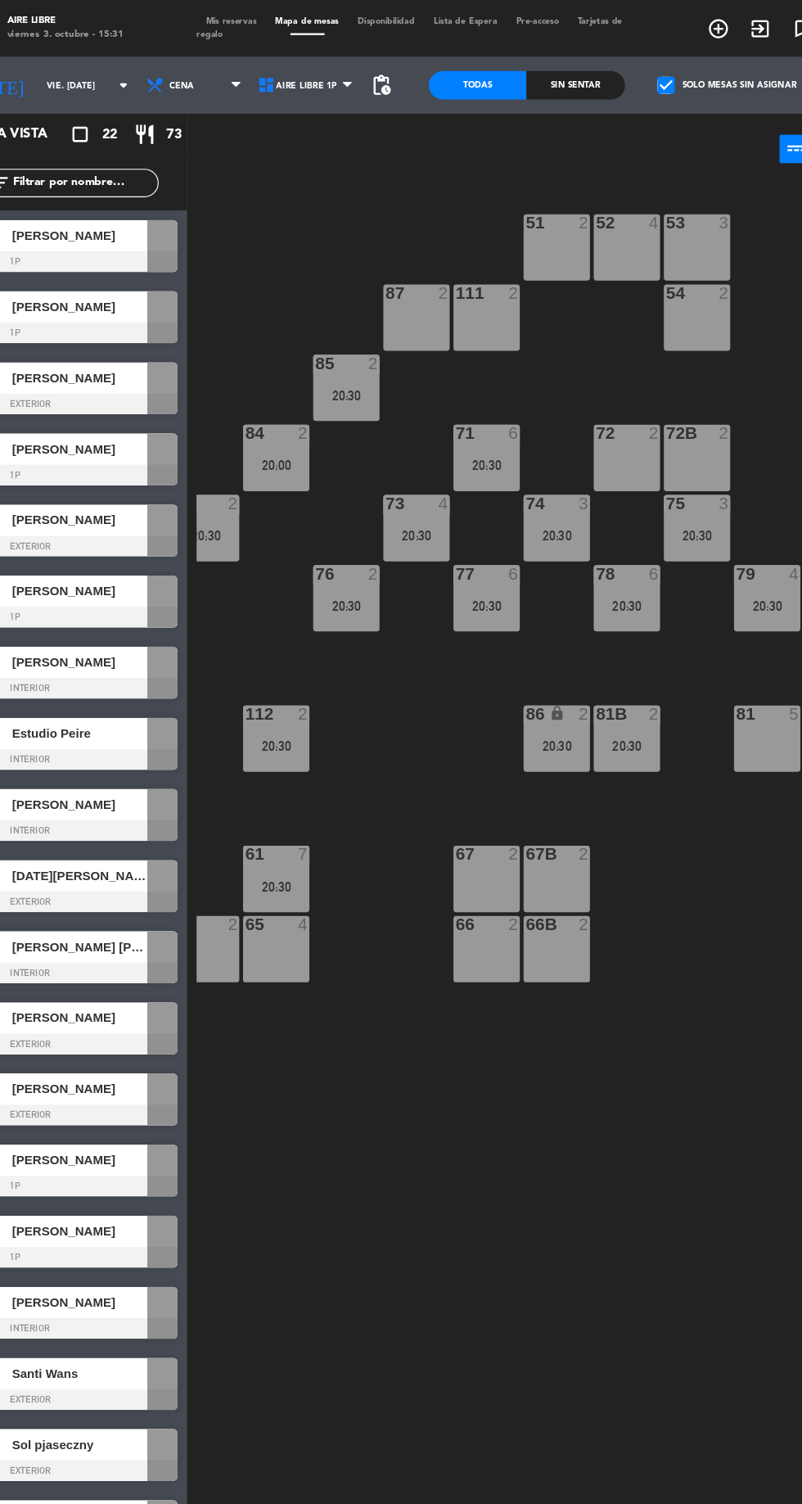
click at [116, 292] on div at bounding box center [102, 287] width 188 height 18
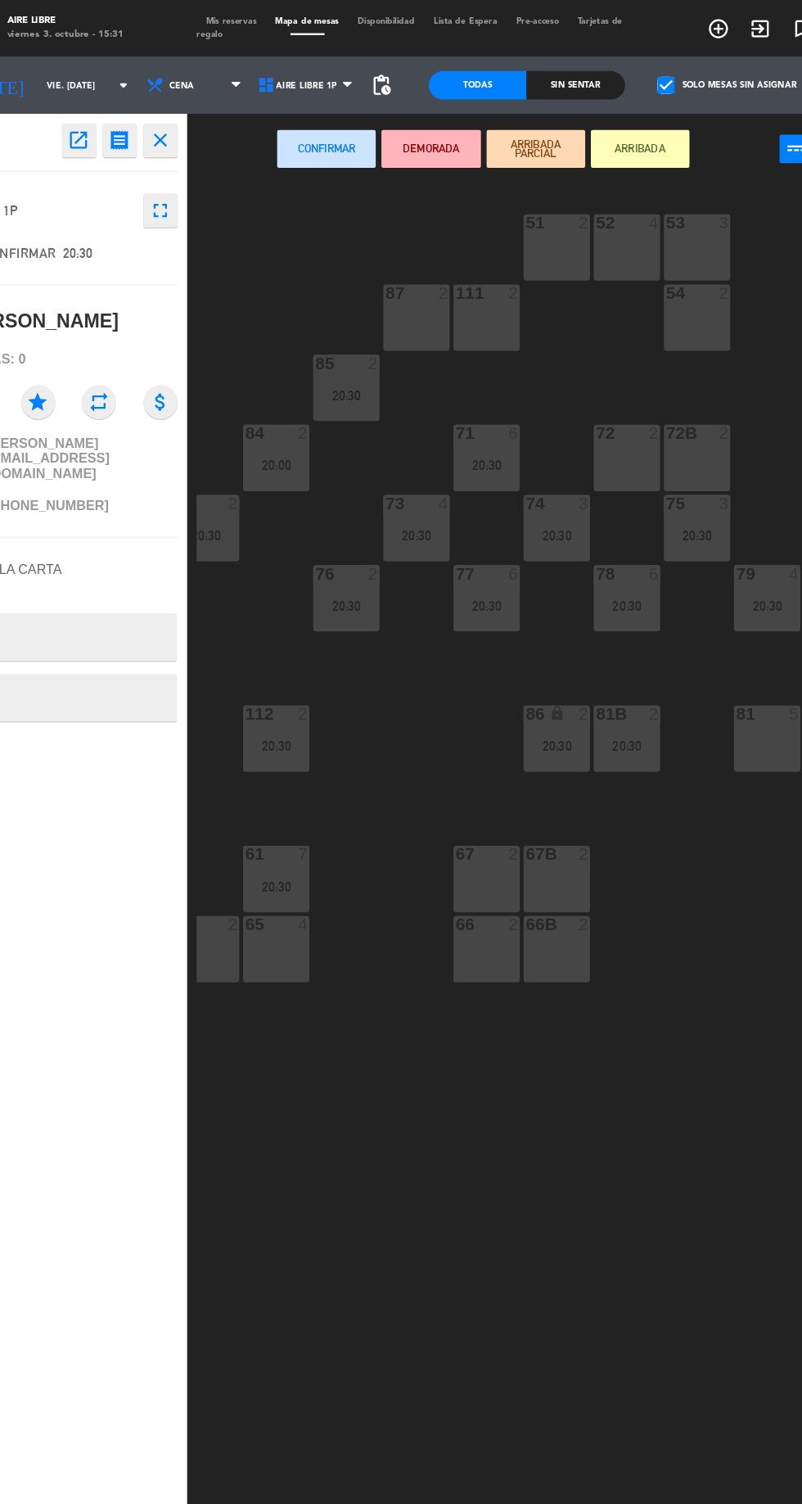
click at [700, 652] on div "81 5" at bounding box center [705, 637] width 57 height 57
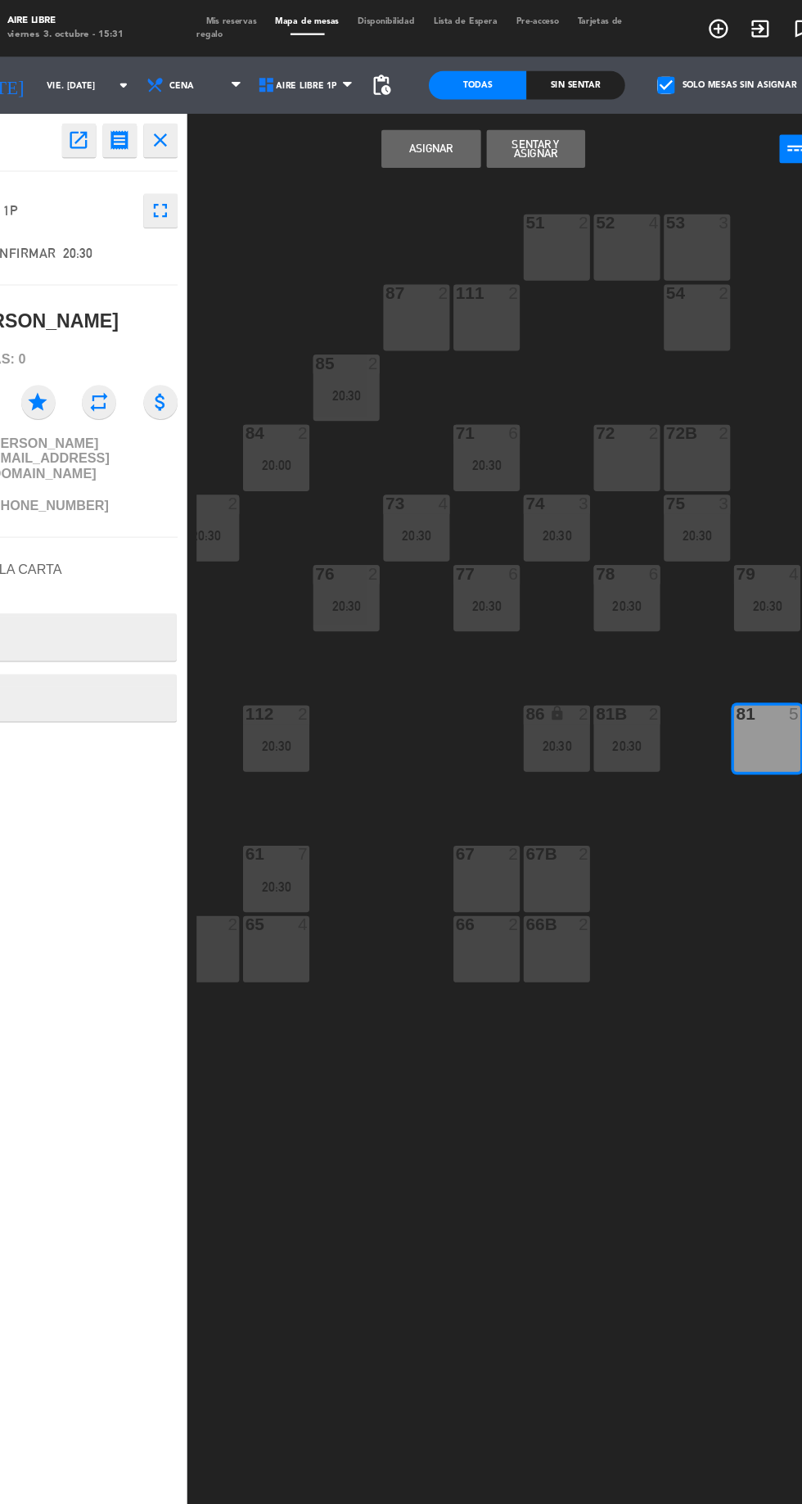
click at [399, 131] on button "Asignar" at bounding box center [414, 128] width 85 height 33
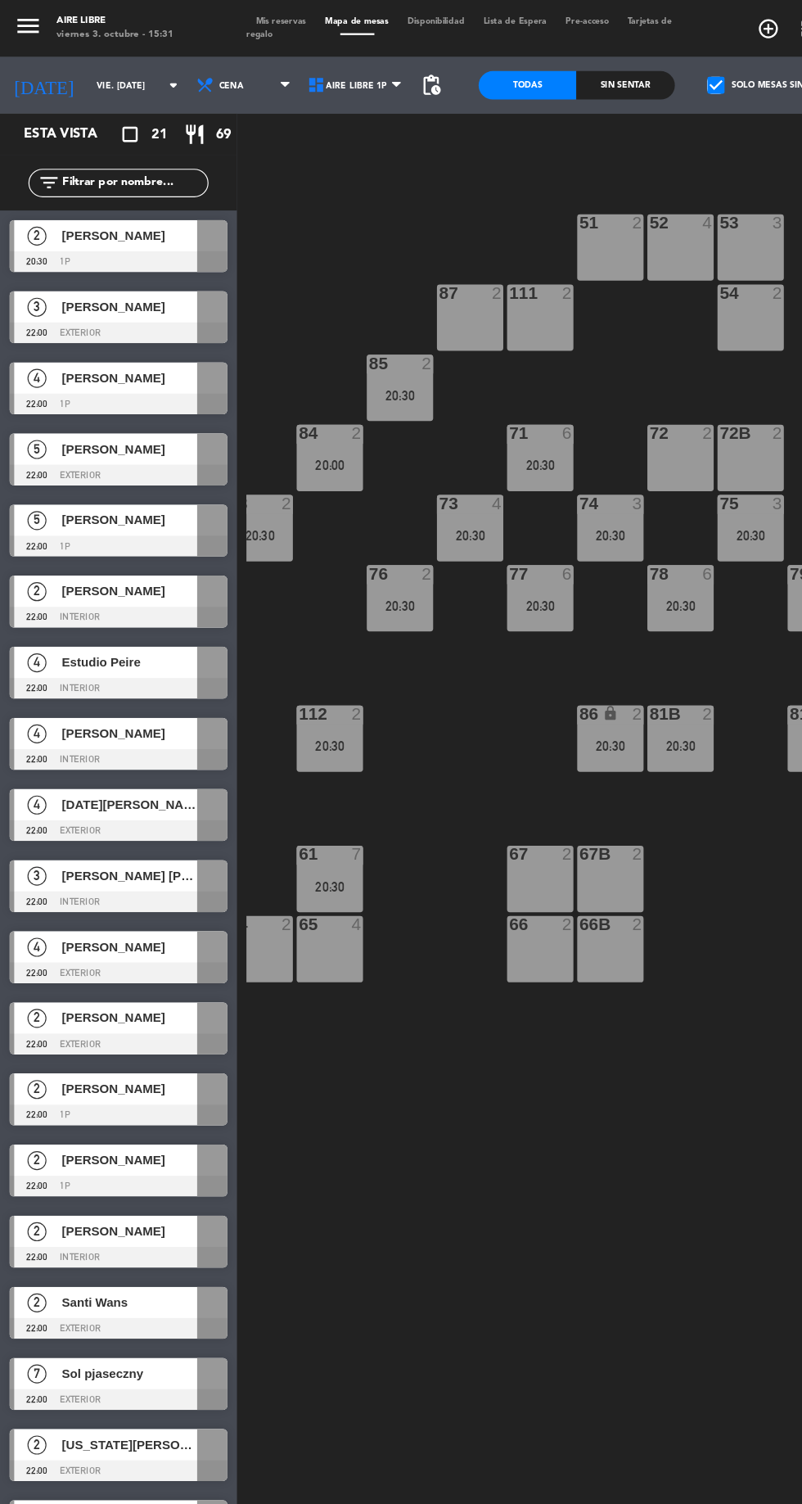
scroll to position [0, 142]
click at [131, 220] on div at bounding box center [102, 226] width 188 height 18
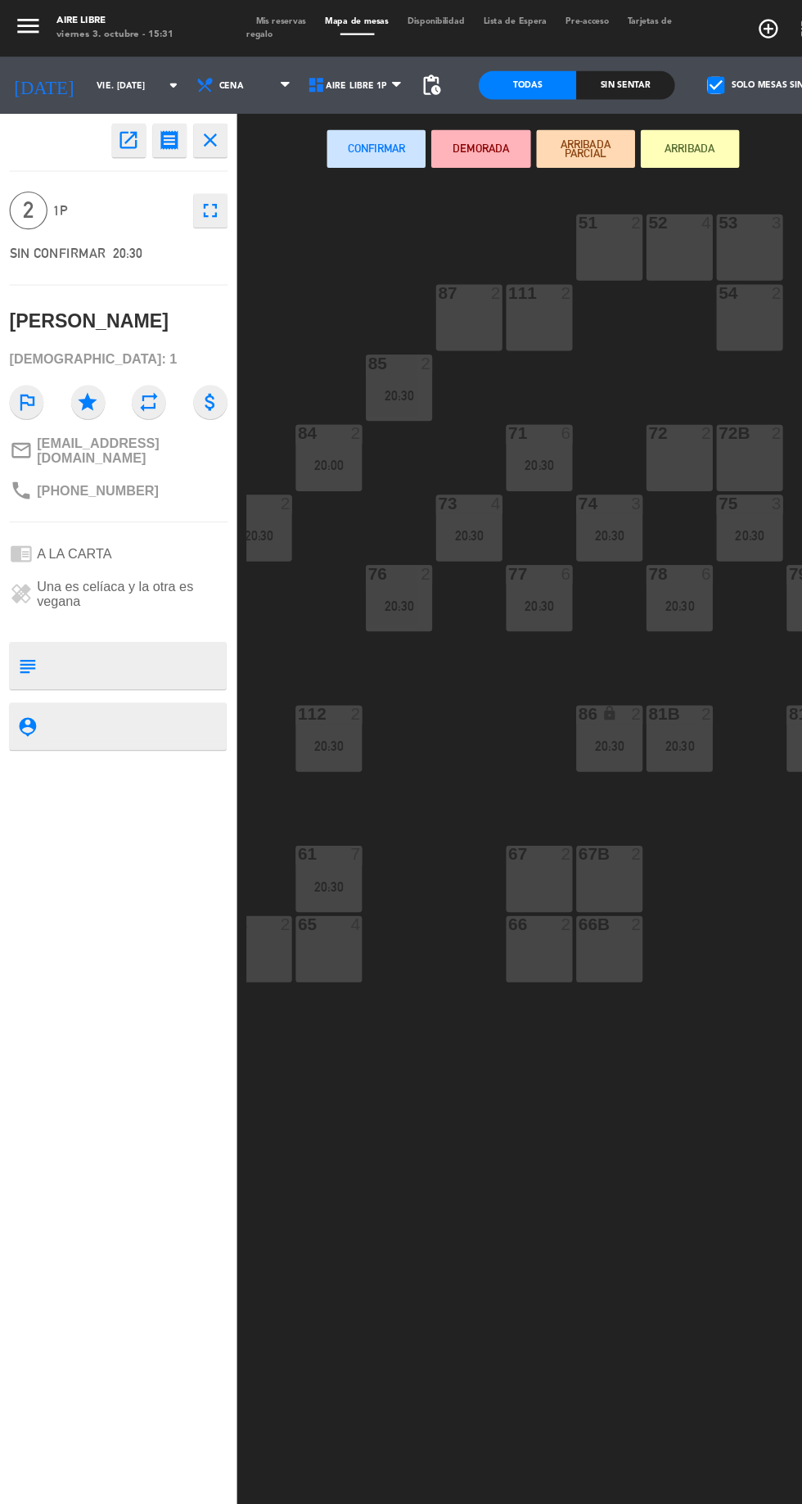
click at [573, 404] on div "72 2" at bounding box center [586, 395] width 57 height 57
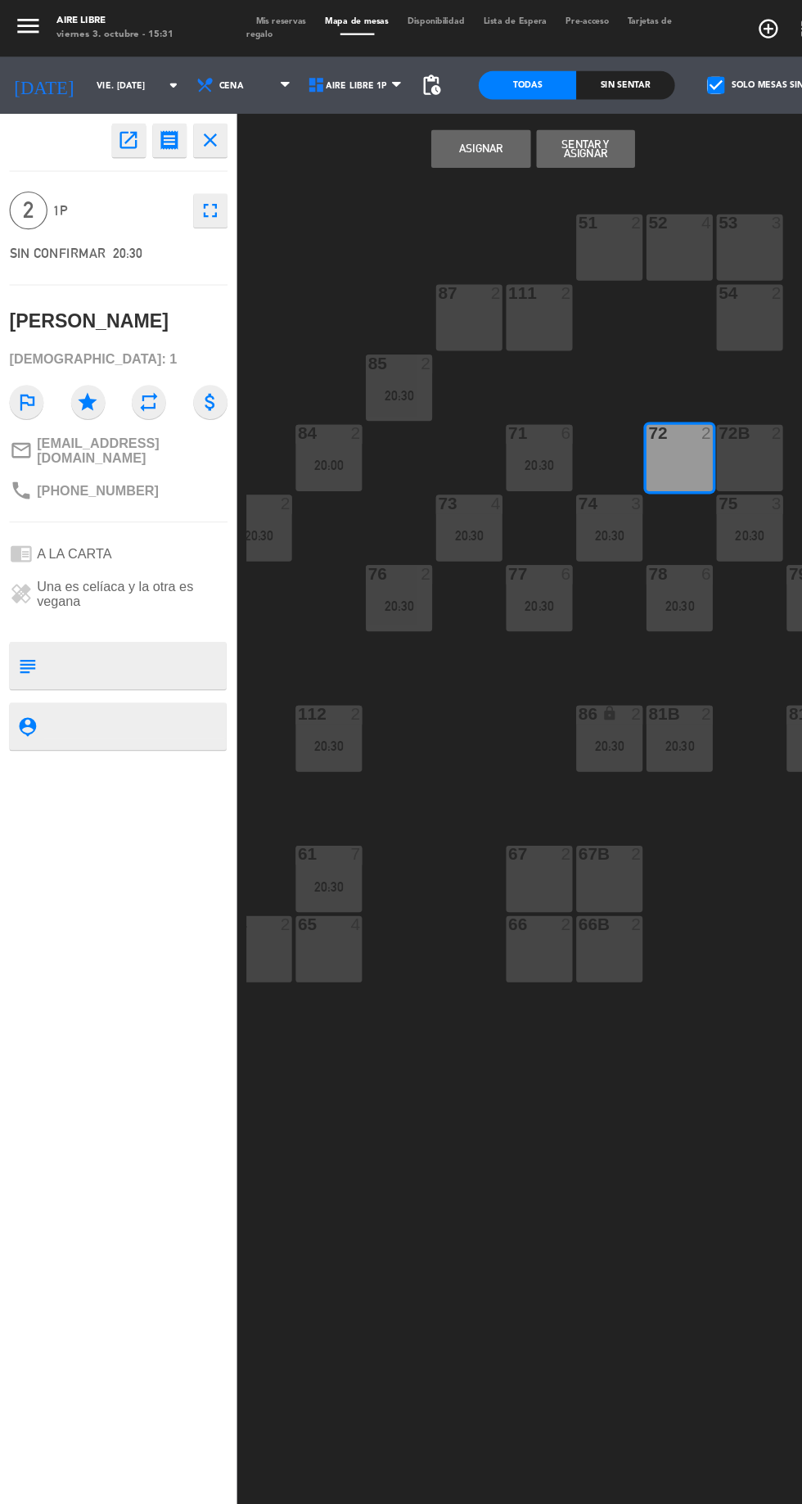
click at [415, 128] on button "Asignar" at bounding box center [414, 128] width 85 height 33
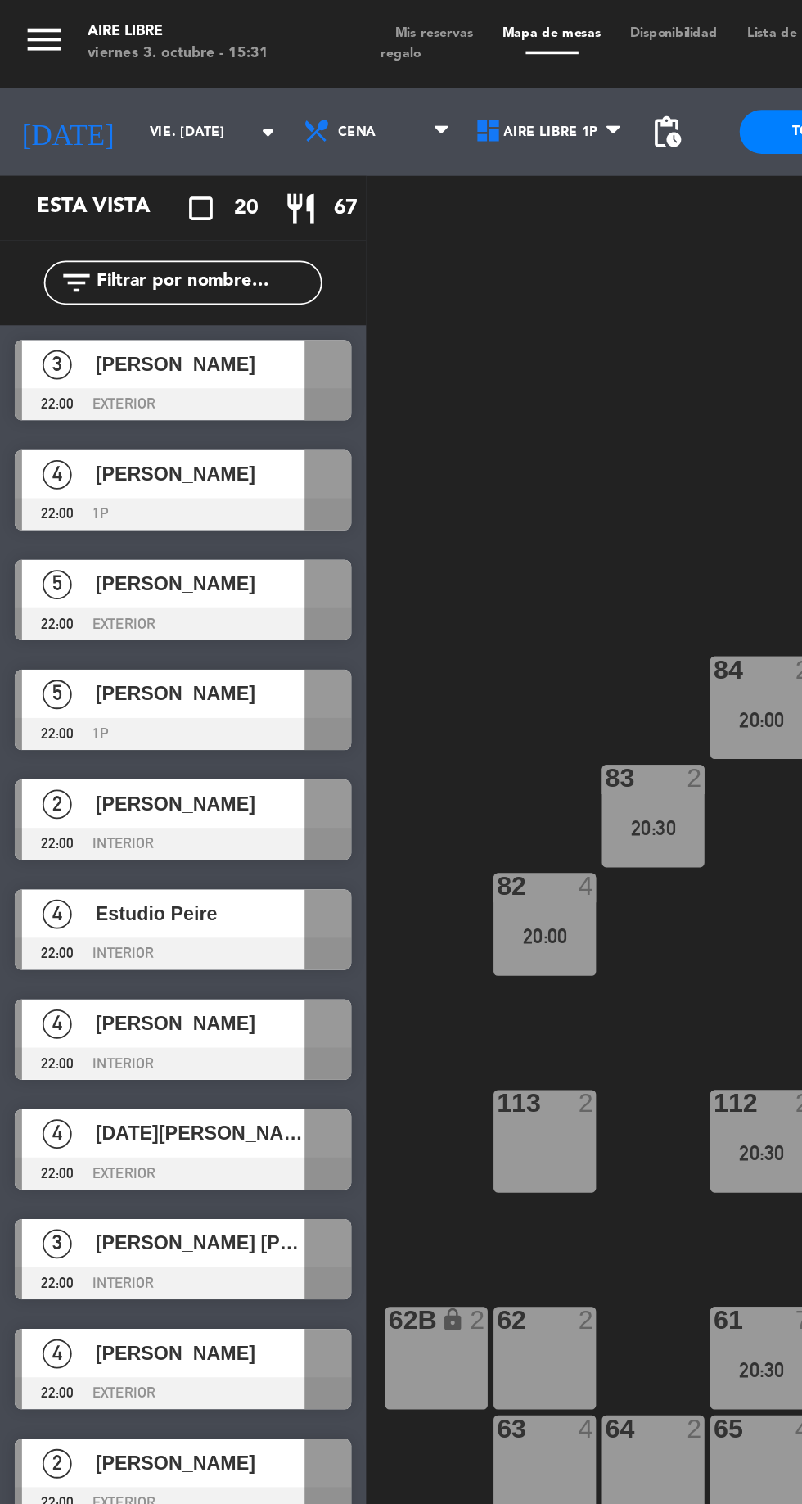
scroll to position [0, 149]
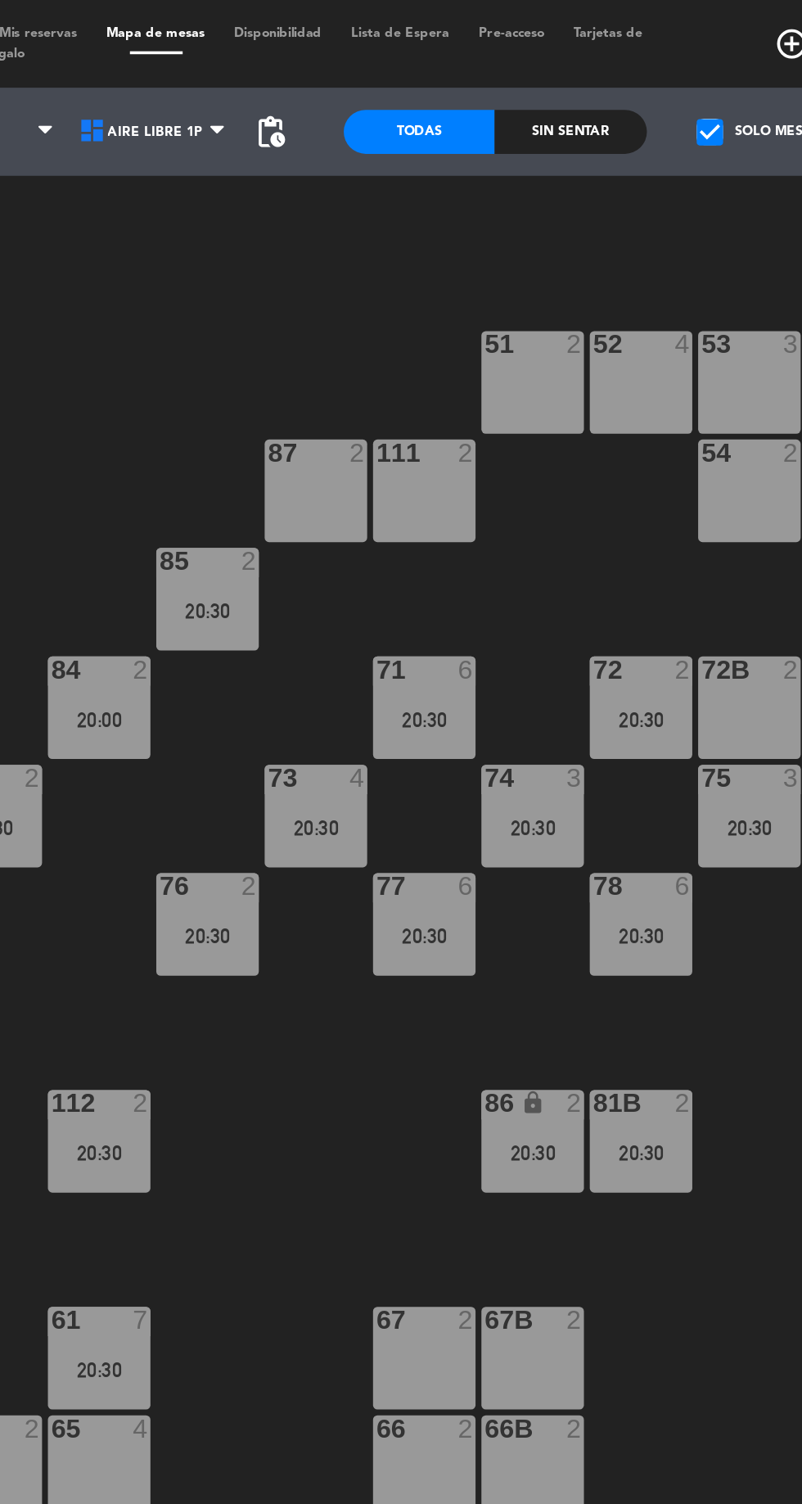
click at [253, 20] on span "Mis reservas" at bounding box center [243, 18] width 60 height 7
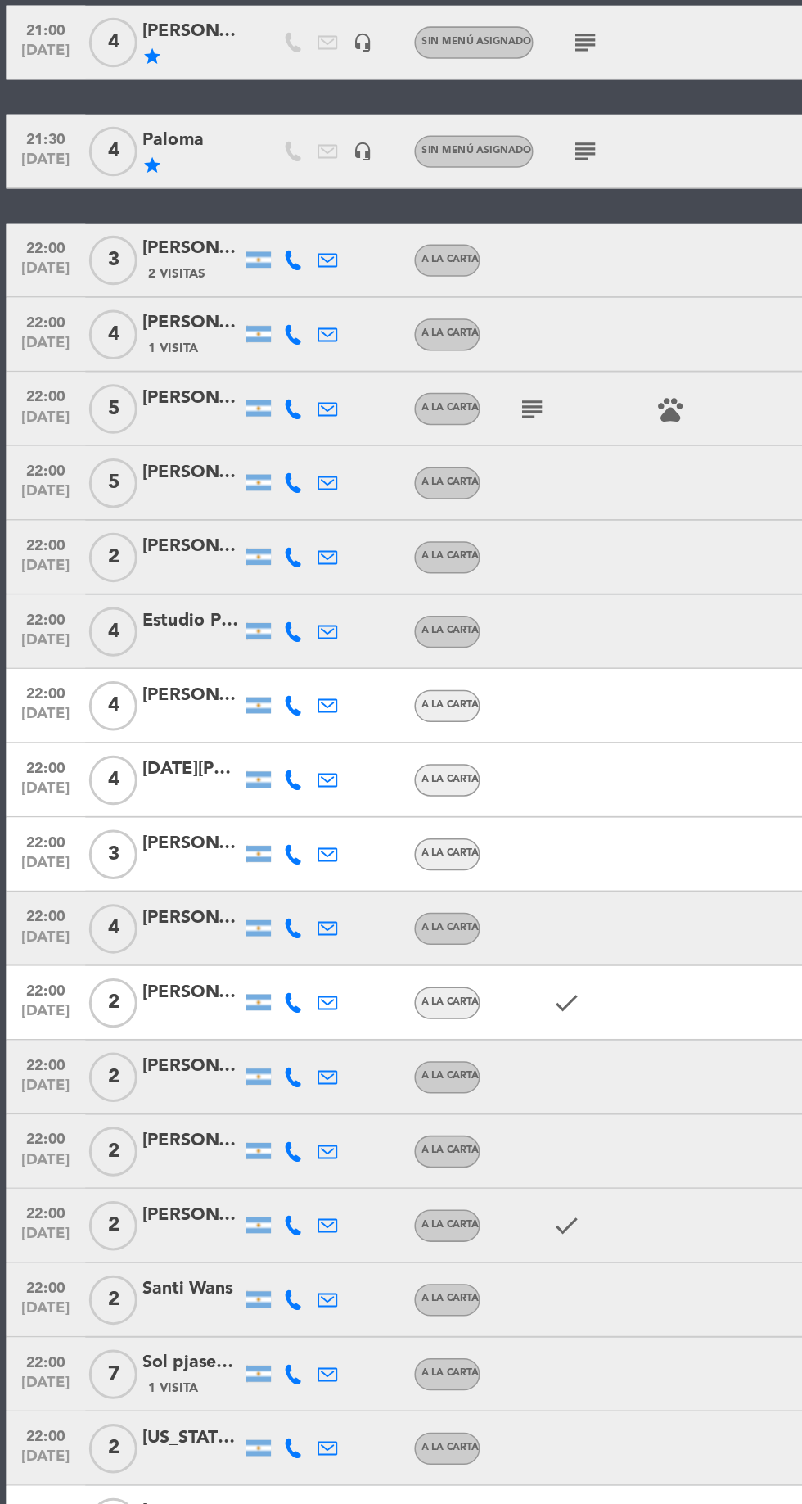
click at [355, 648] on icon "subject" at bounding box center [352, 649] width 20 height 20
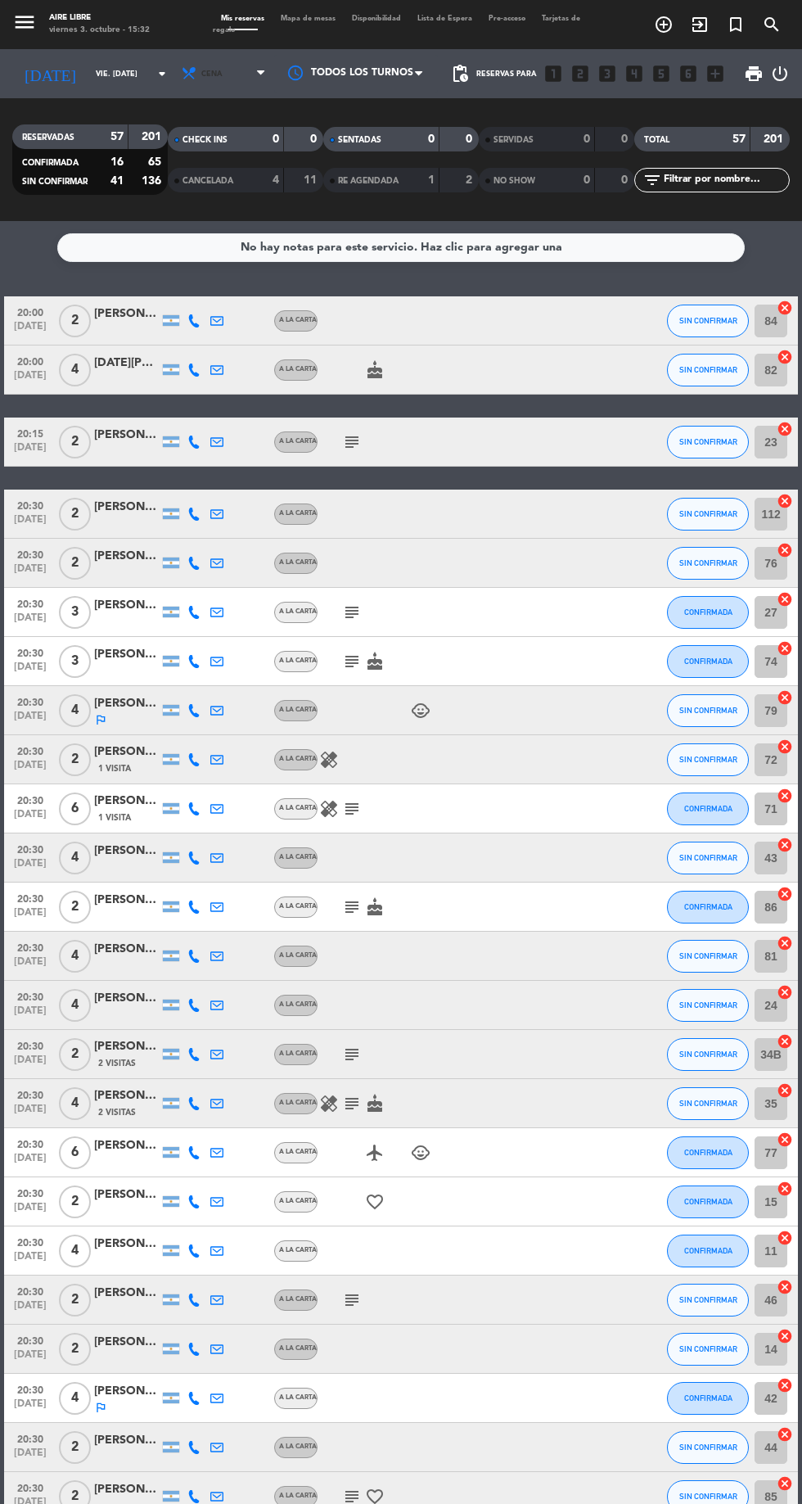
click at [181, 73] on icon at bounding box center [189, 73] width 16 height 16
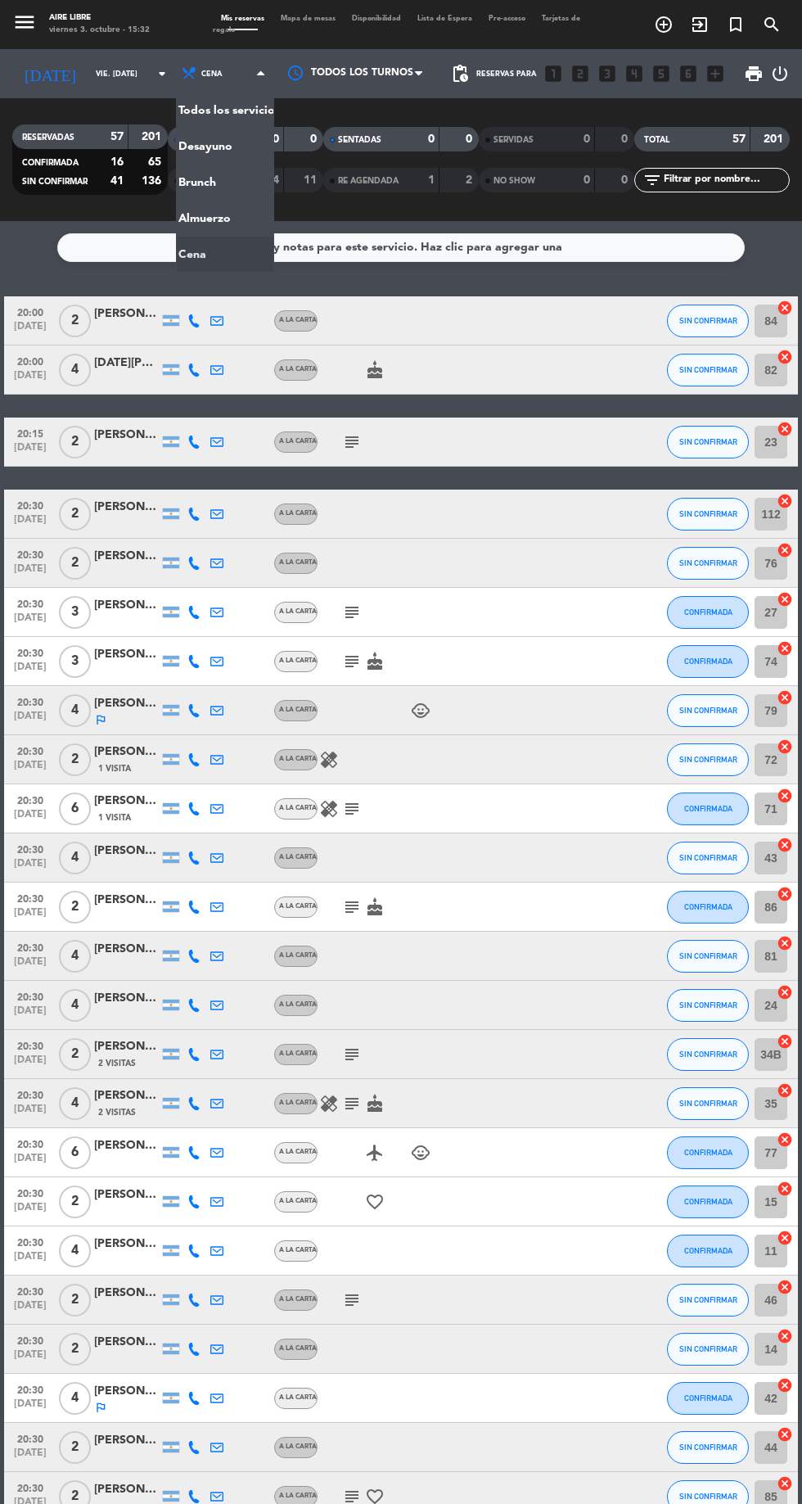
click at [199, 183] on div "menu Aire Libre viernes 3. octubre - 15:32 Mis reservas Mapa de mesas Disponibi…" at bounding box center [401, 110] width 802 height 221
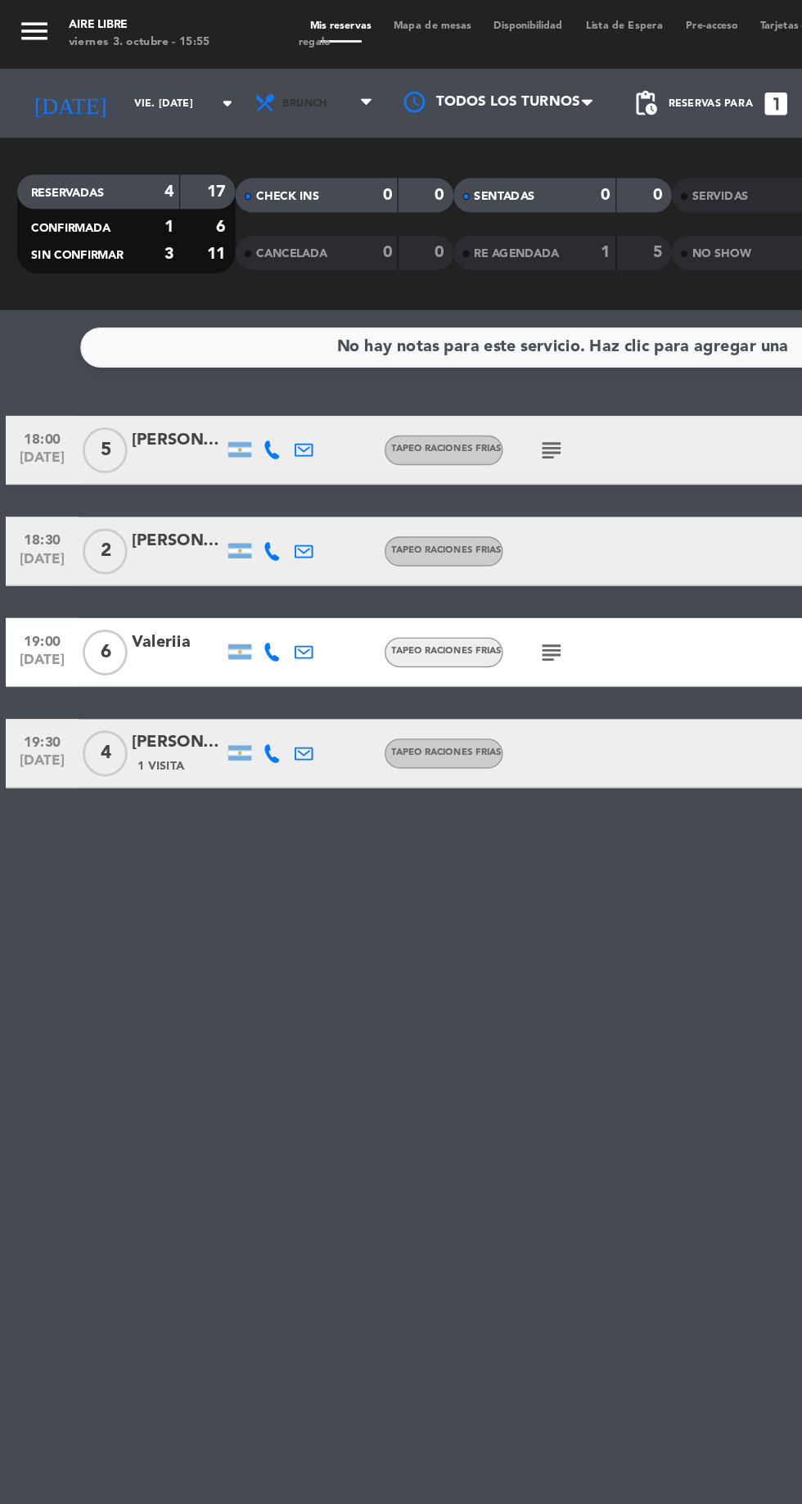
click at [201, 74] on span "Brunch" at bounding box center [217, 74] width 32 height 9
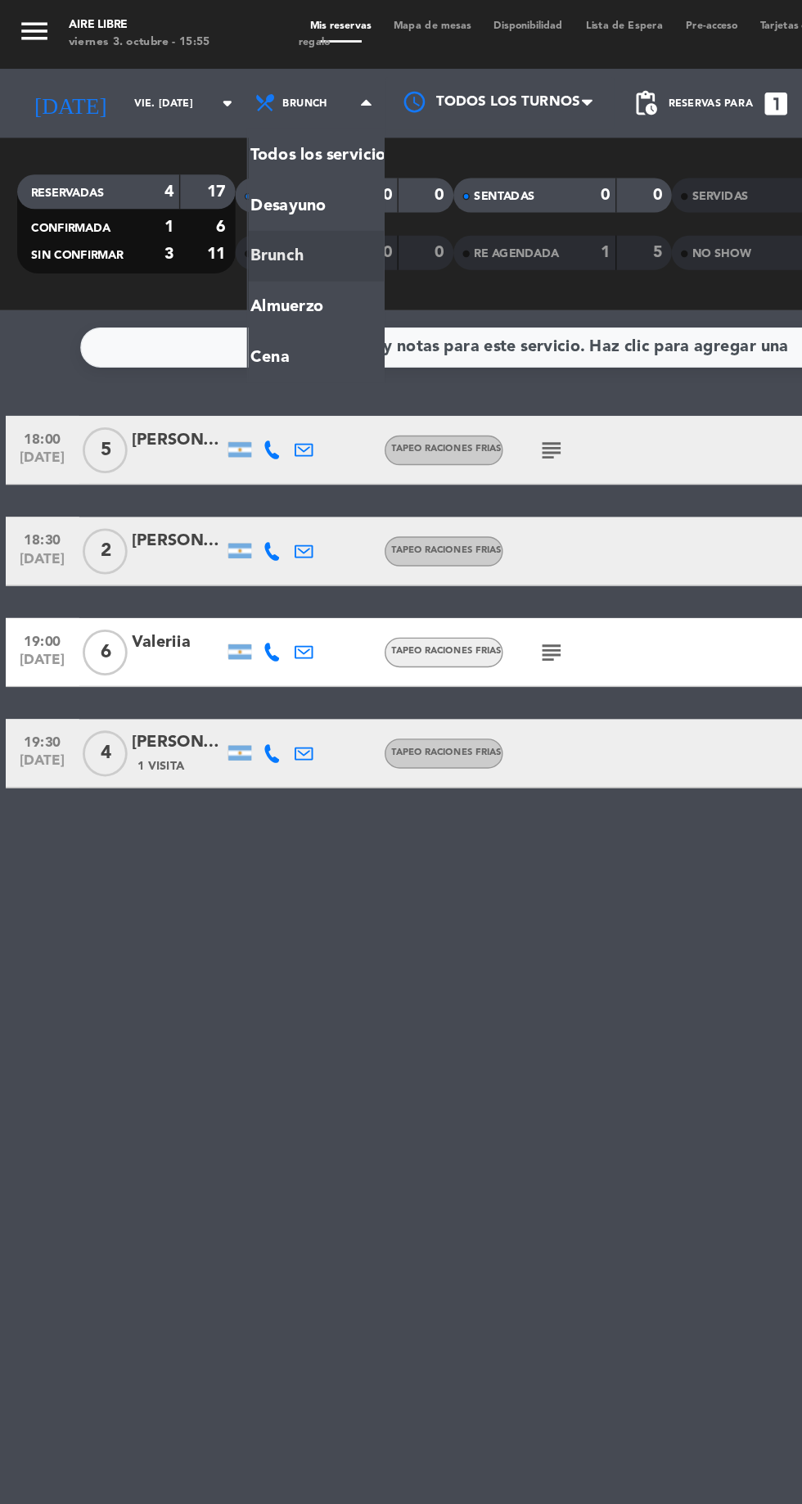
click at [190, 252] on ng-component "menu Aire Libre viernes 3. octubre - 15:55 Mis reservas Mapa de mesas Disponibi…" at bounding box center [401, 752] width 802 height 1504
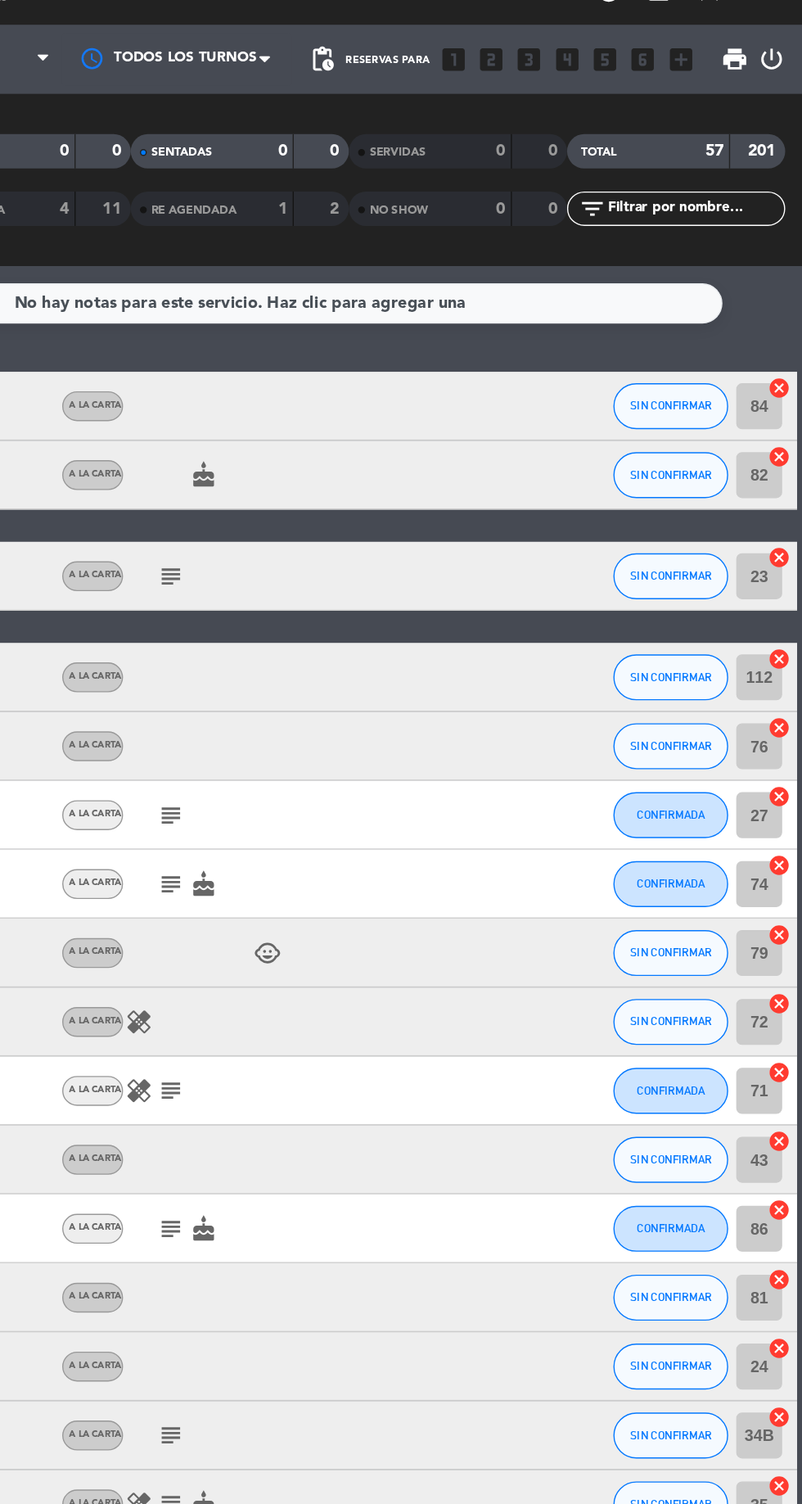
click at [467, 75] on span "pending_actions" at bounding box center [460, 74] width 20 height 20
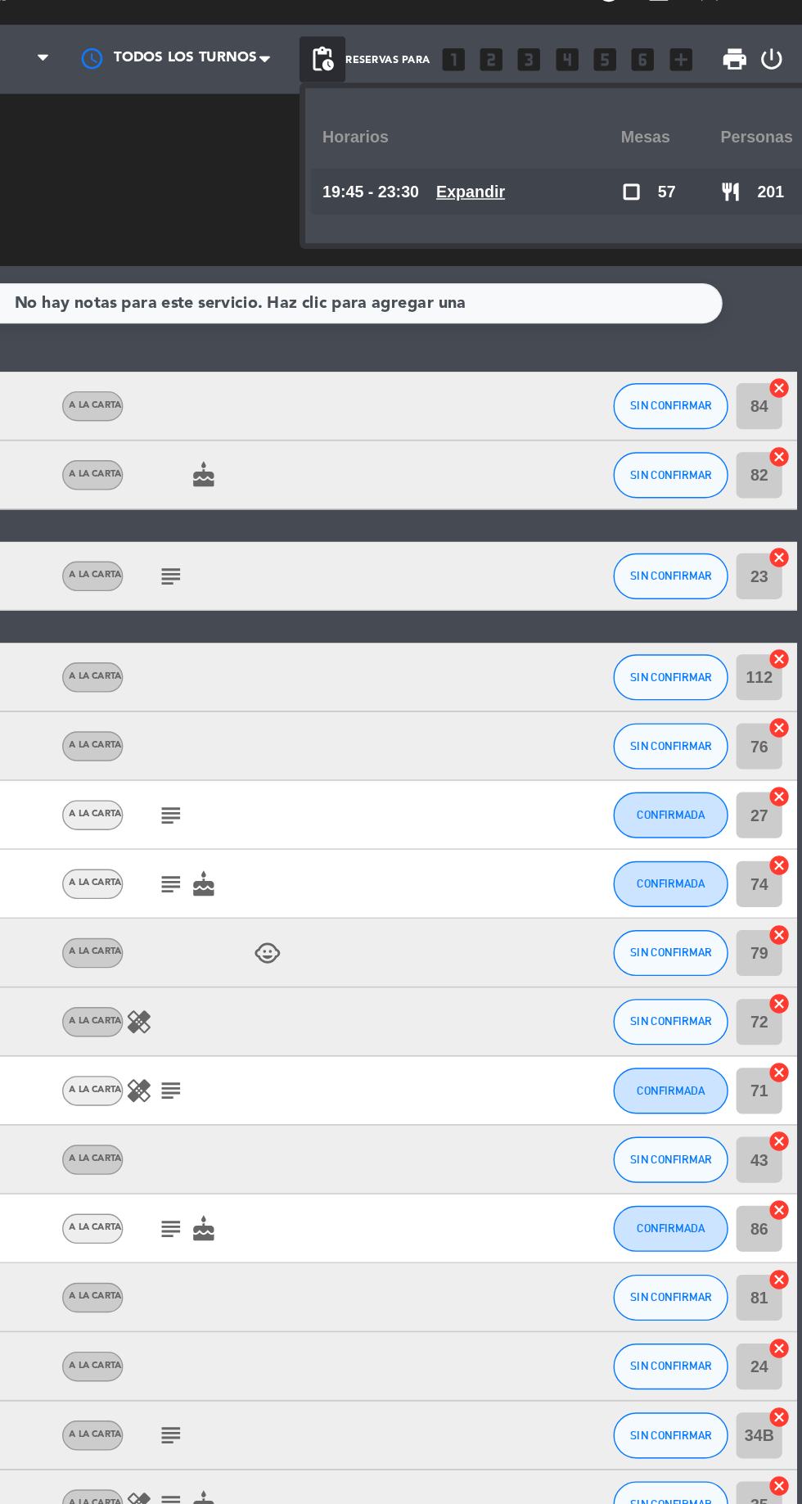
click at [572, 165] on u "Expandir" at bounding box center [565, 167] width 49 height 13
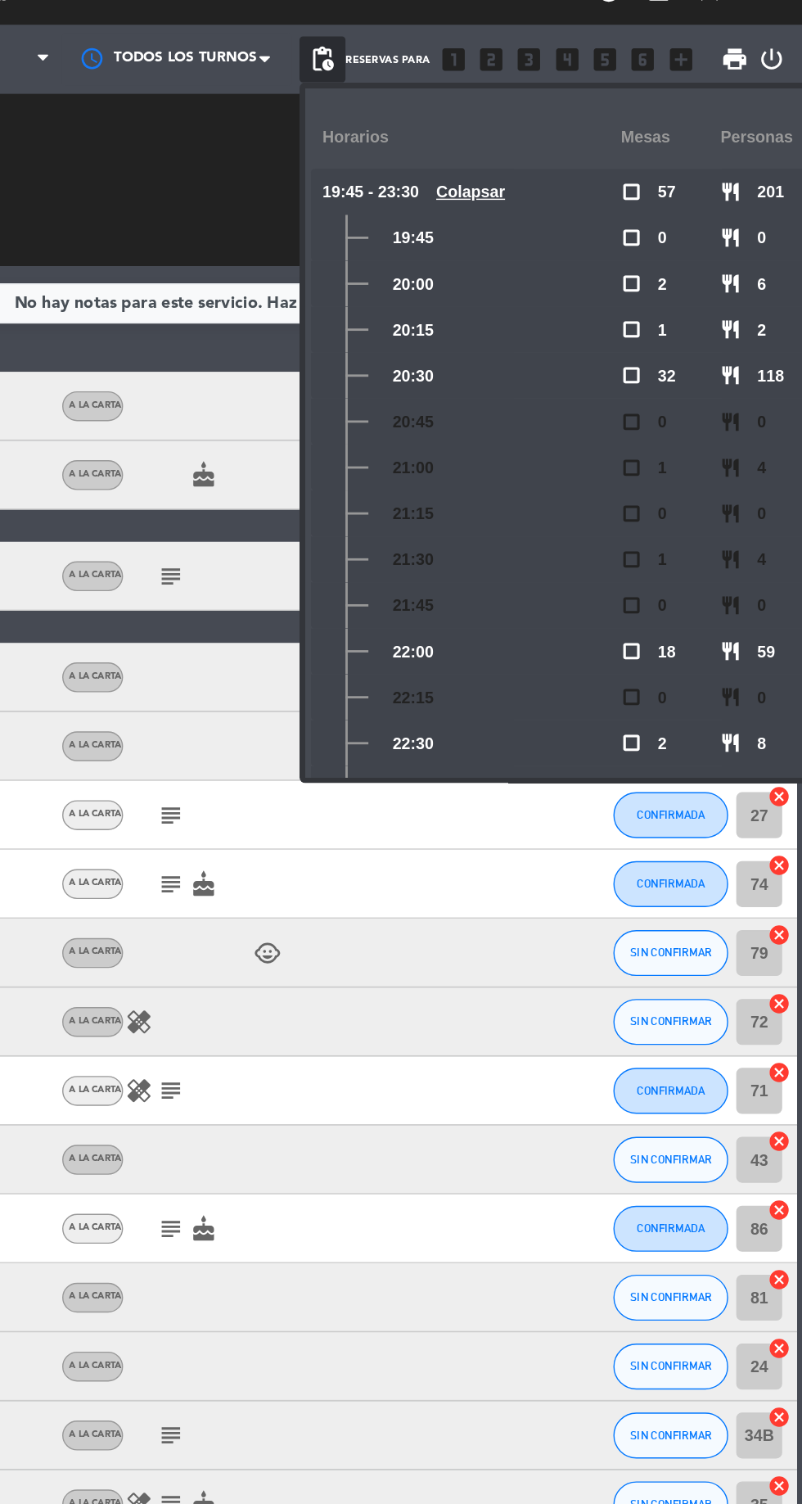
click at [354, 148] on div "SENTADAS 0 0 RE AGENDADA 1 2" at bounding box center [401, 160] width 156 height 90
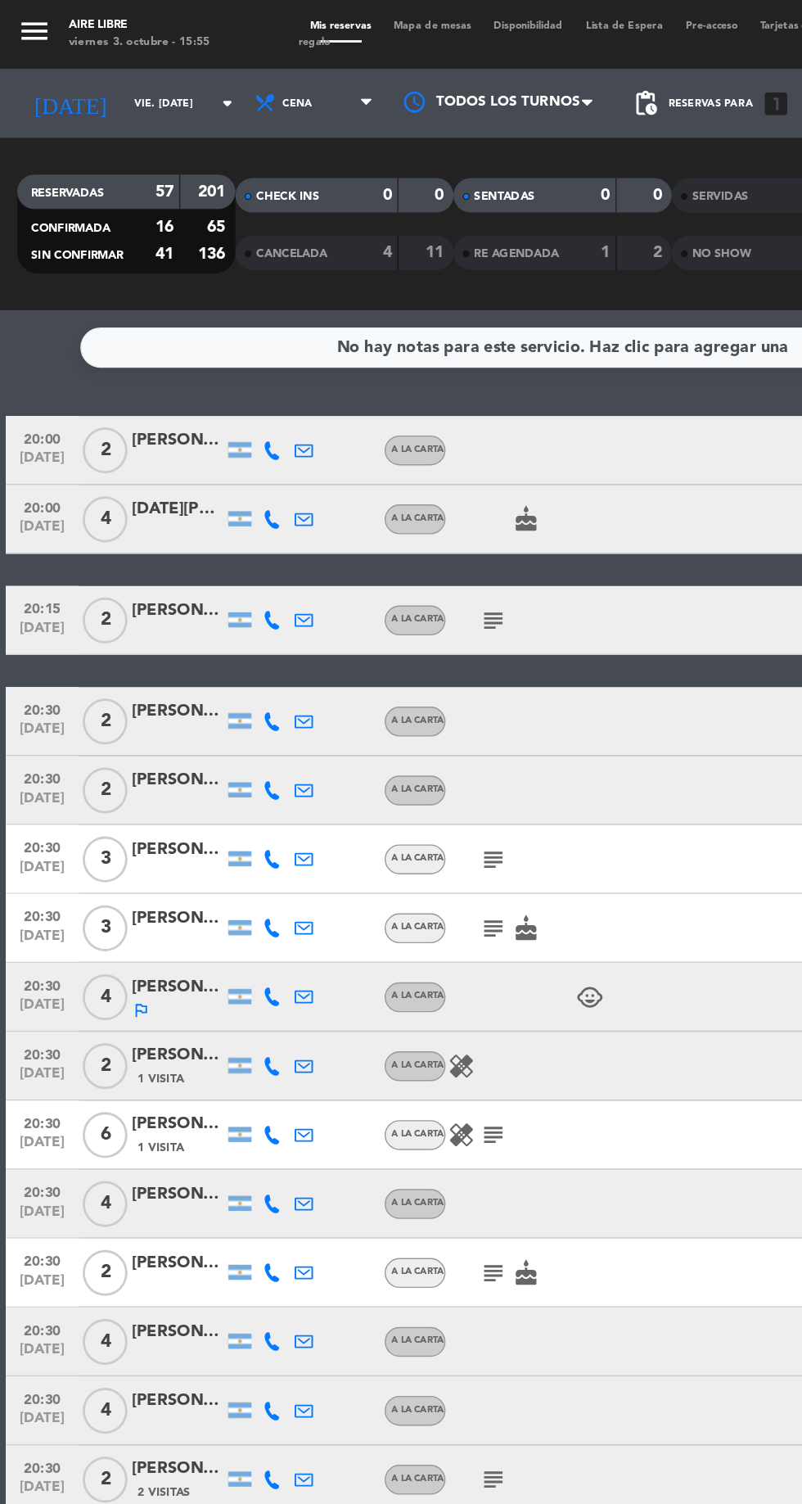
click at [311, 18] on span "Mapa de mesas" at bounding box center [308, 18] width 71 height 7
